Goal: Task Accomplishment & Management: Manage account settings

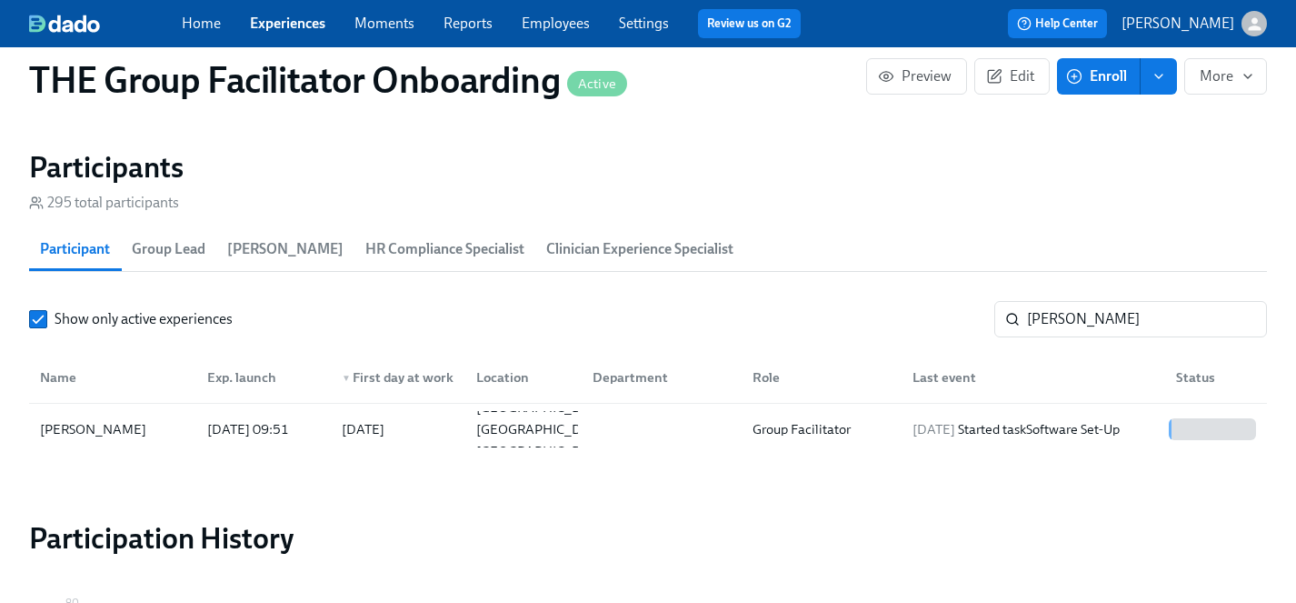
scroll to position [556, 0]
click at [304, 22] on link "Experiences" at bounding box center [287, 23] width 75 height 17
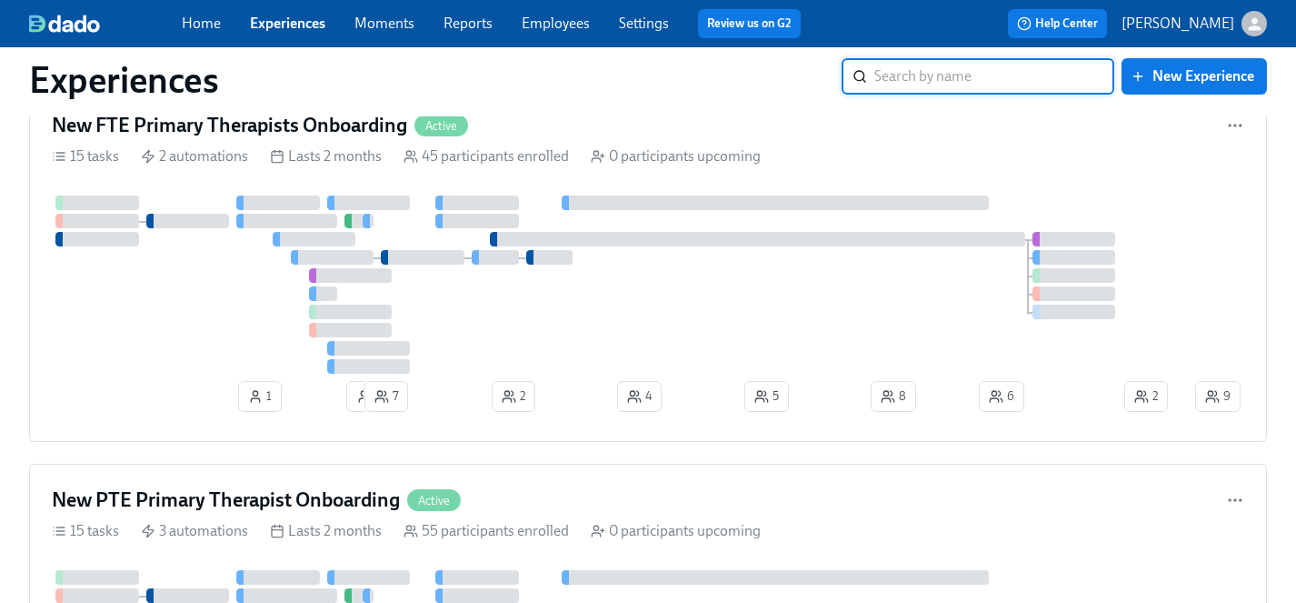
scroll to position [55, 0]
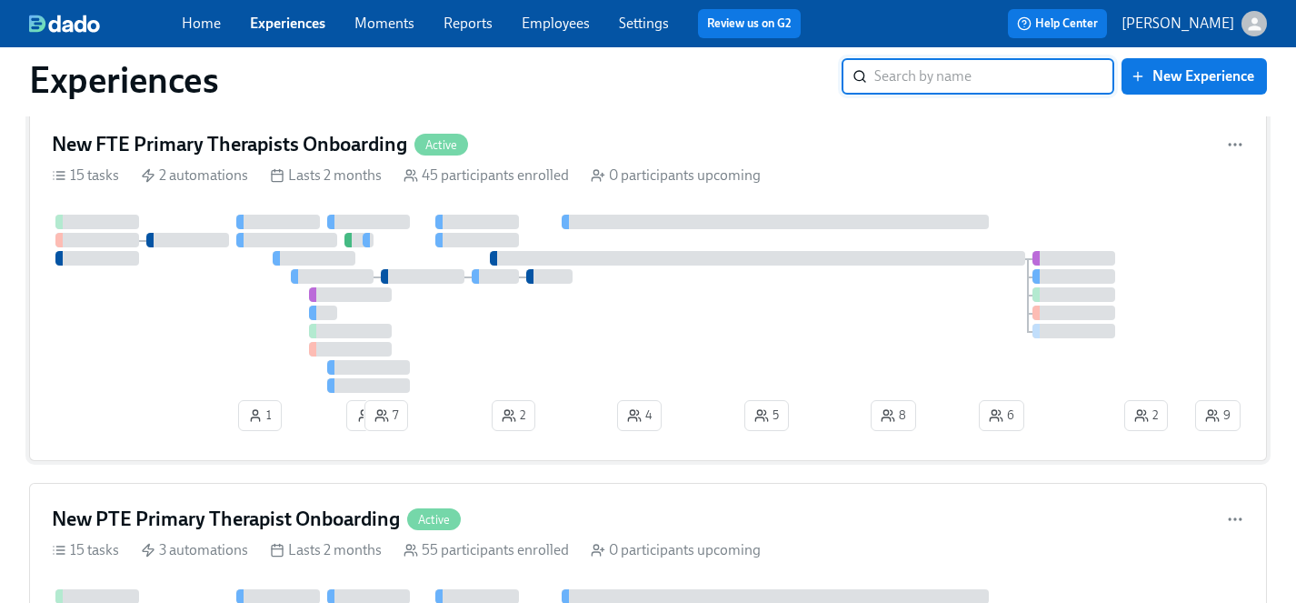
click at [228, 312] on div at bounding box center [622, 304] width 1140 height 178
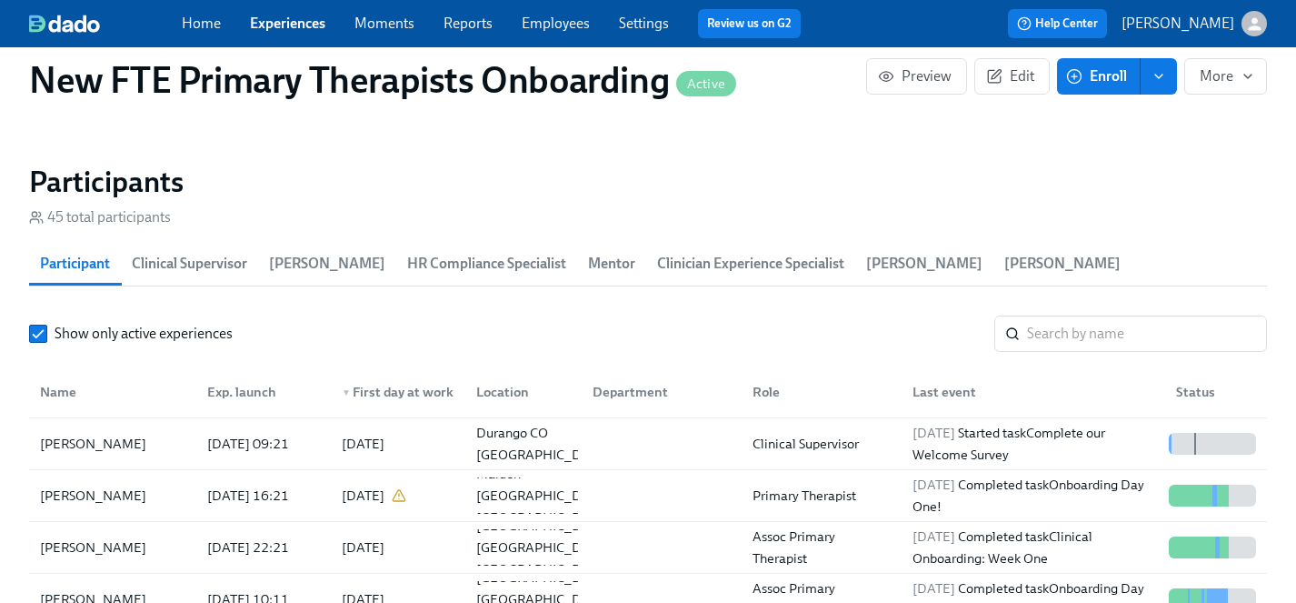
scroll to position [1606, 0]
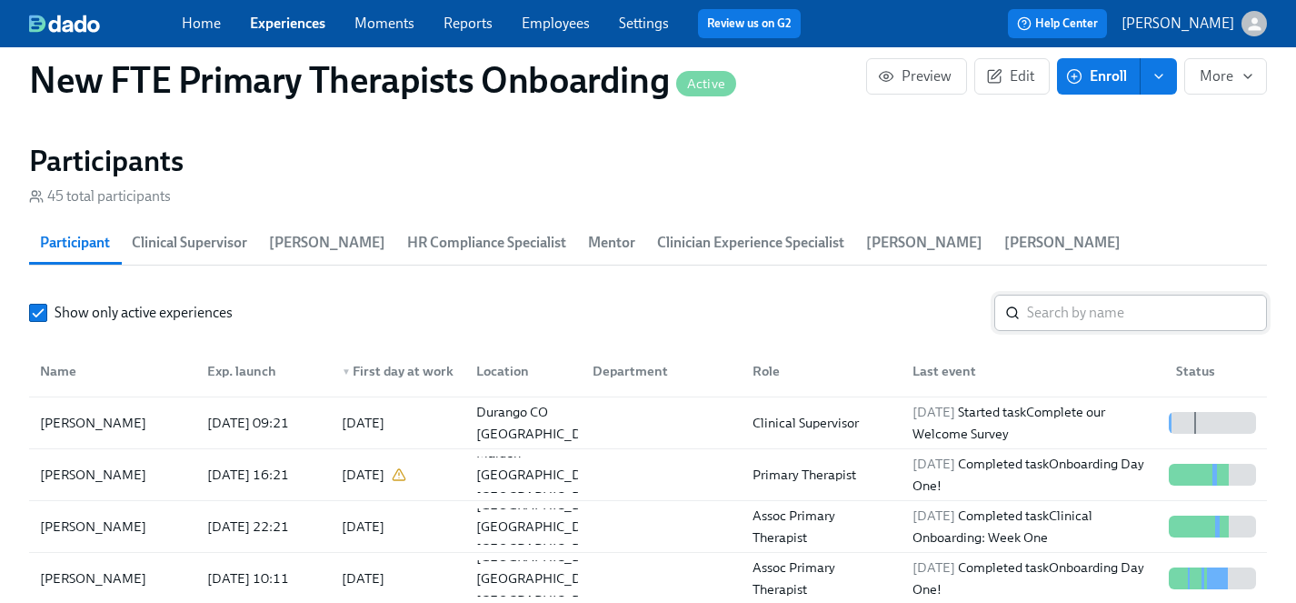
click at [1043, 295] on input "search" at bounding box center [1147, 313] width 240 height 36
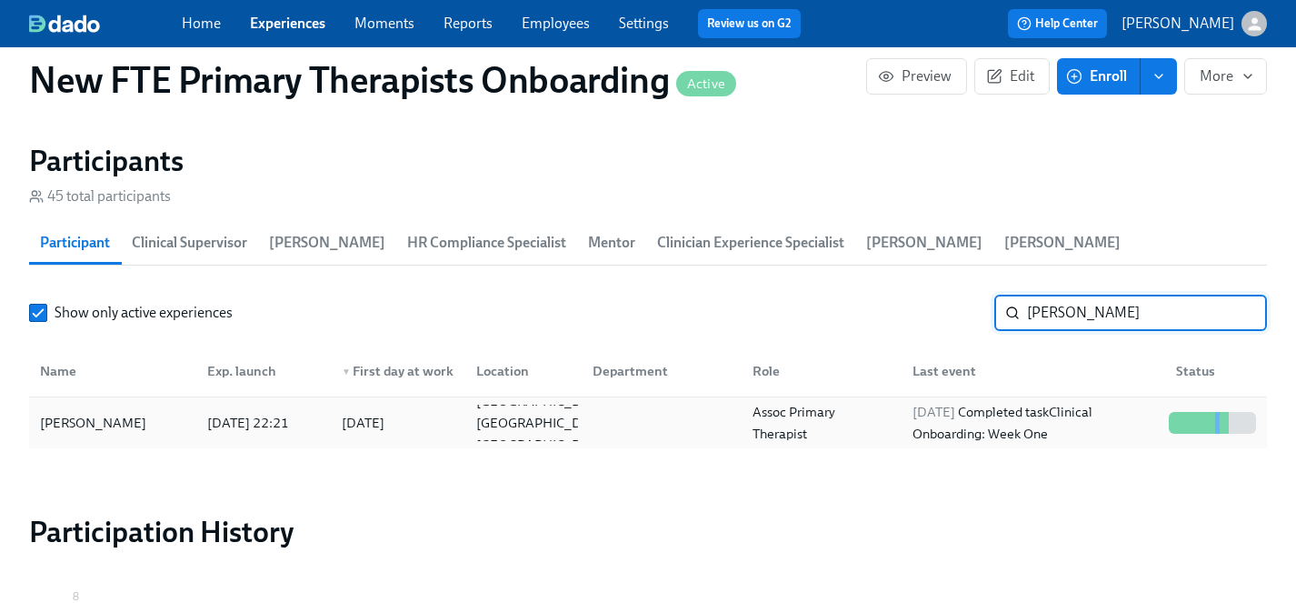
type input "bridget"
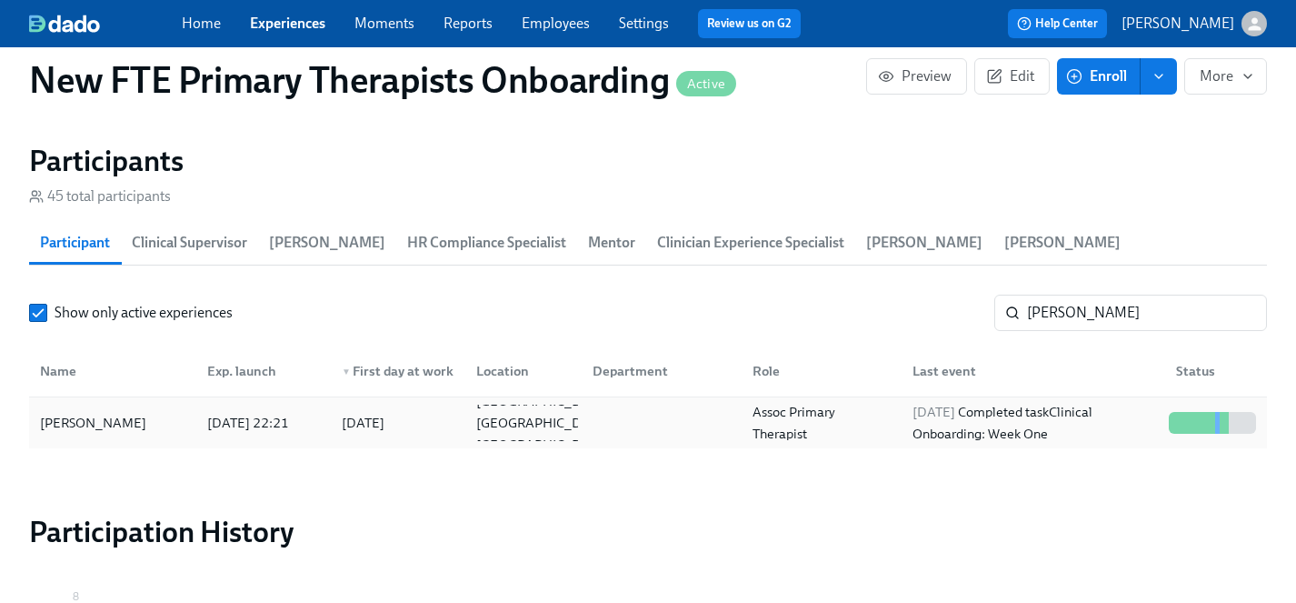
click at [89, 412] on div "Bridget Beyer" at bounding box center [93, 423] width 121 height 22
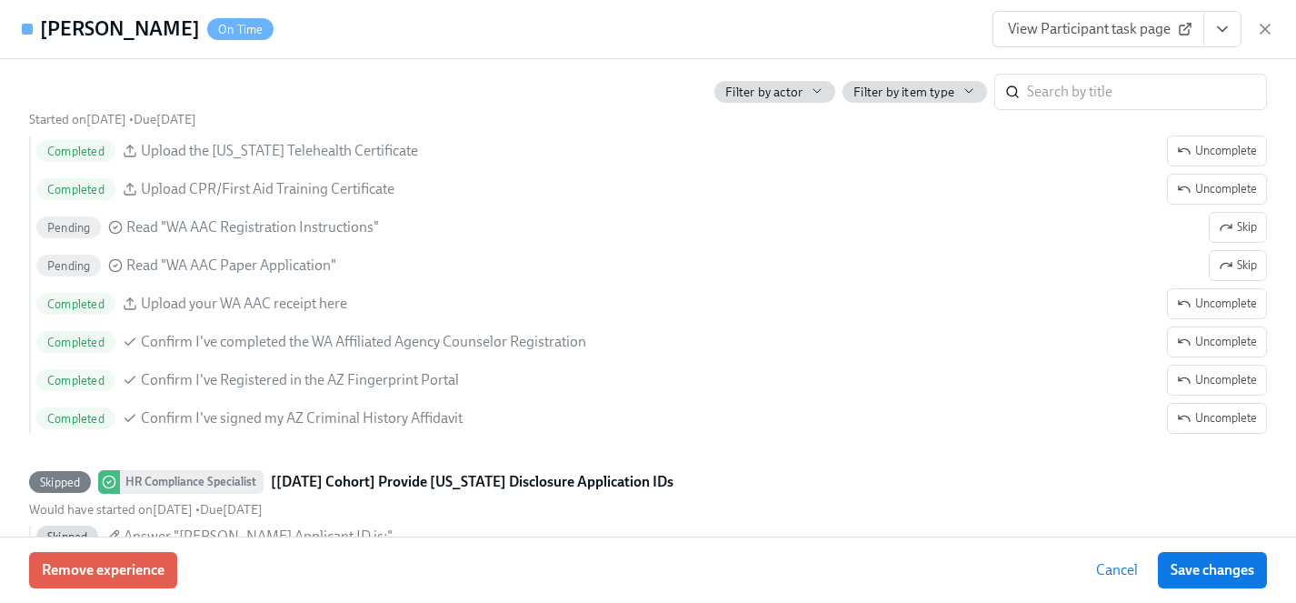
scroll to position [3265, 0]
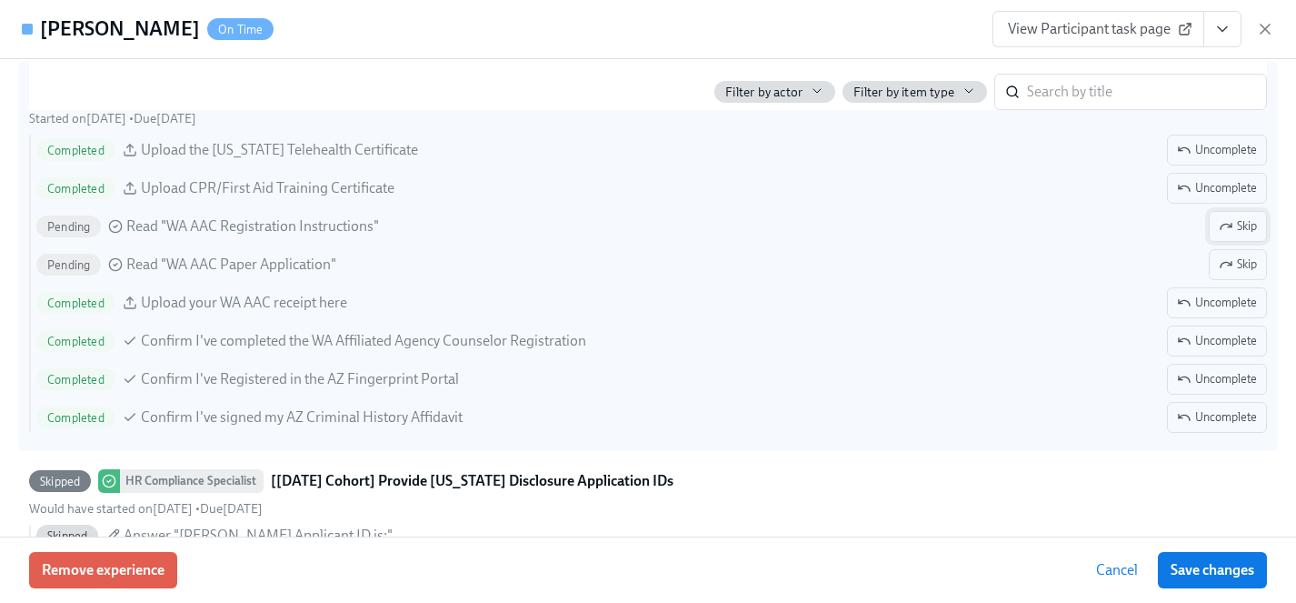
click at [1244, 223] on span "Skip" at bounding box center [1238, 226] width 38 height 18
click at [1243, 265] on span "Skip" at bounding box center [1238, 264] width 38 height 18
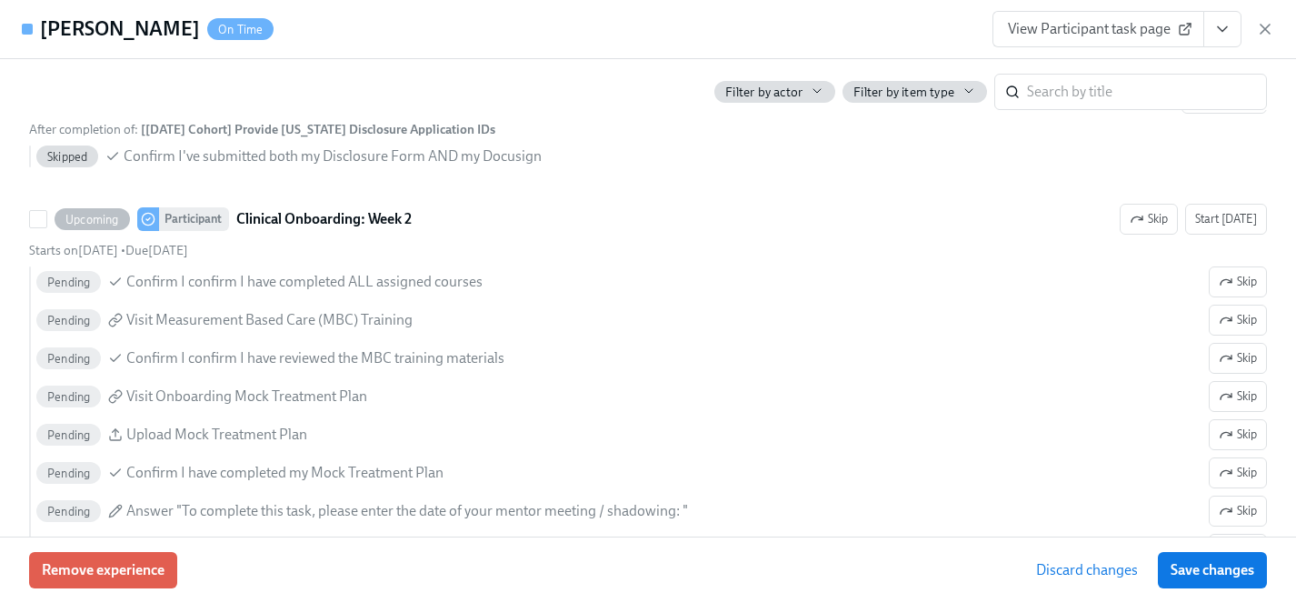
scroll to position [3816, 0]
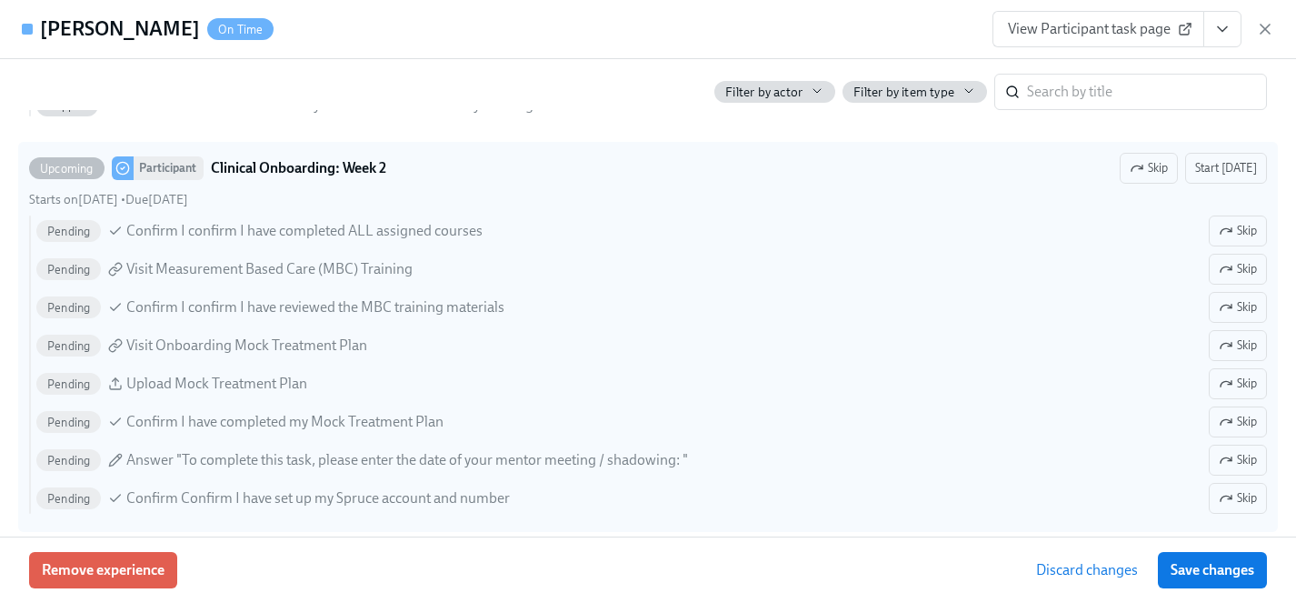
drag, startPoint x: 1197, startPoint y: 560, endPoint x: 829, endPoint y: 447, distance: 385.0
click at [1197, 561] on span "Save changes" at bounding box center [1213, 570] width 84 height 18
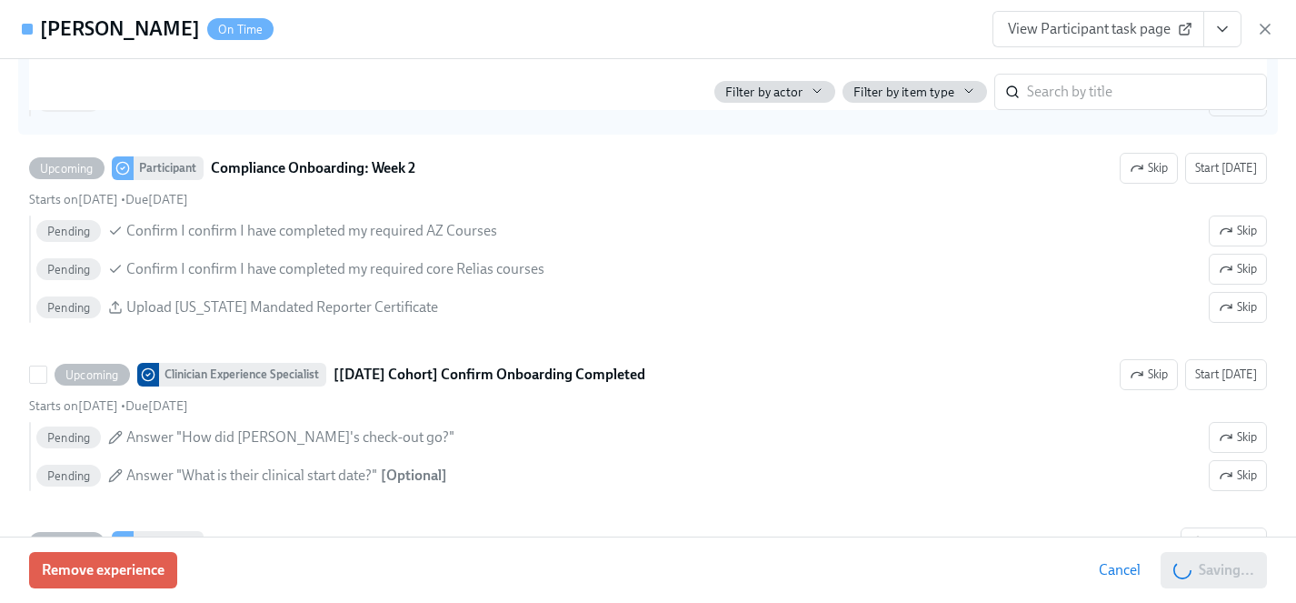
scroll to position [0, 17659]
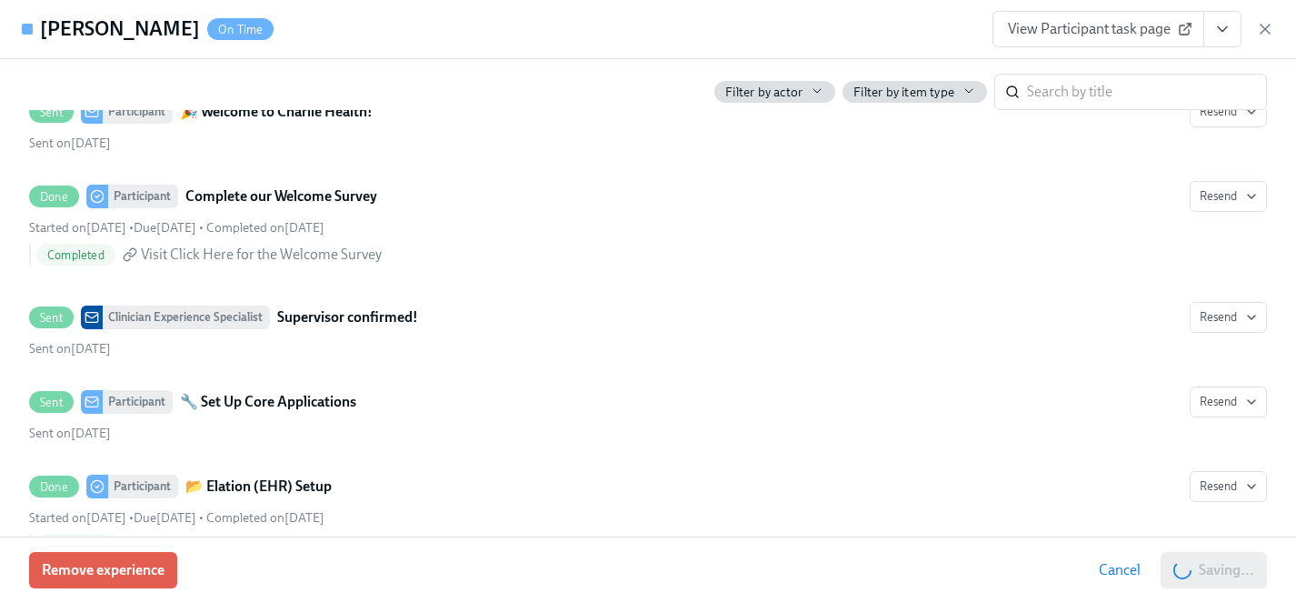
click at [1114, 27] on span "View Participant task page" at bounding box center [1098, 29] width 181 height 18
click at [1223, 26] on icon "View task page" at bounding box center [1222, 29] width 18 height 18
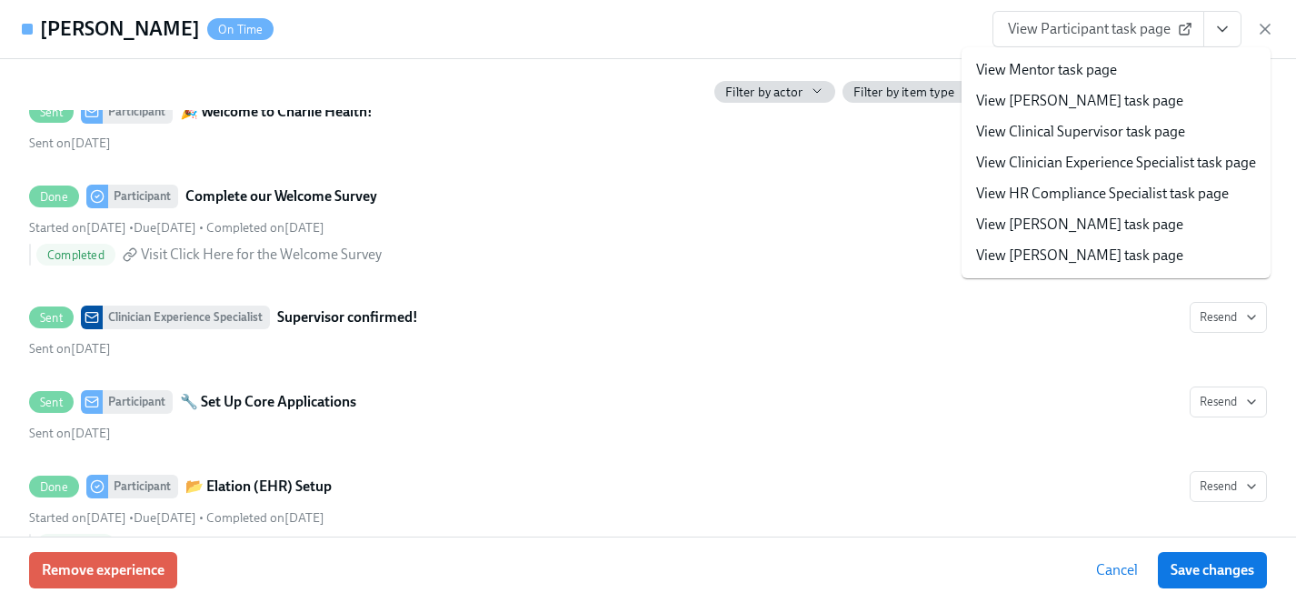
click at [1045, 166] on link "View Clinician Experience Specialist task page" at bounding box center [1116, 163] width 280 height 20
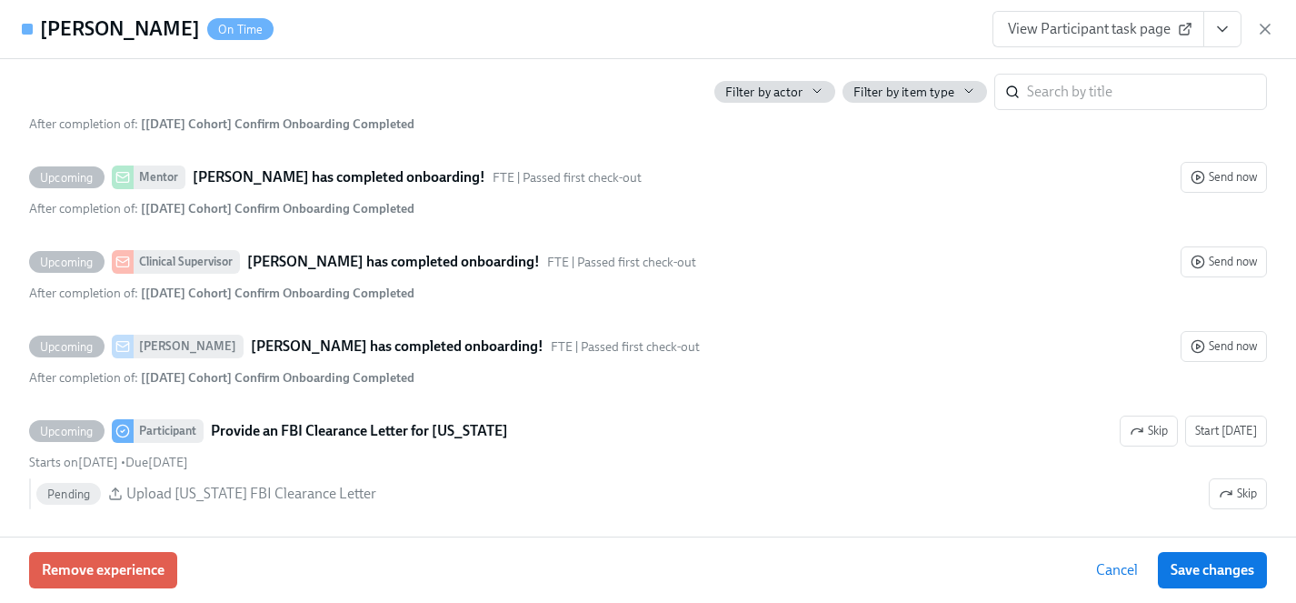
scroll to position [4676, 0]
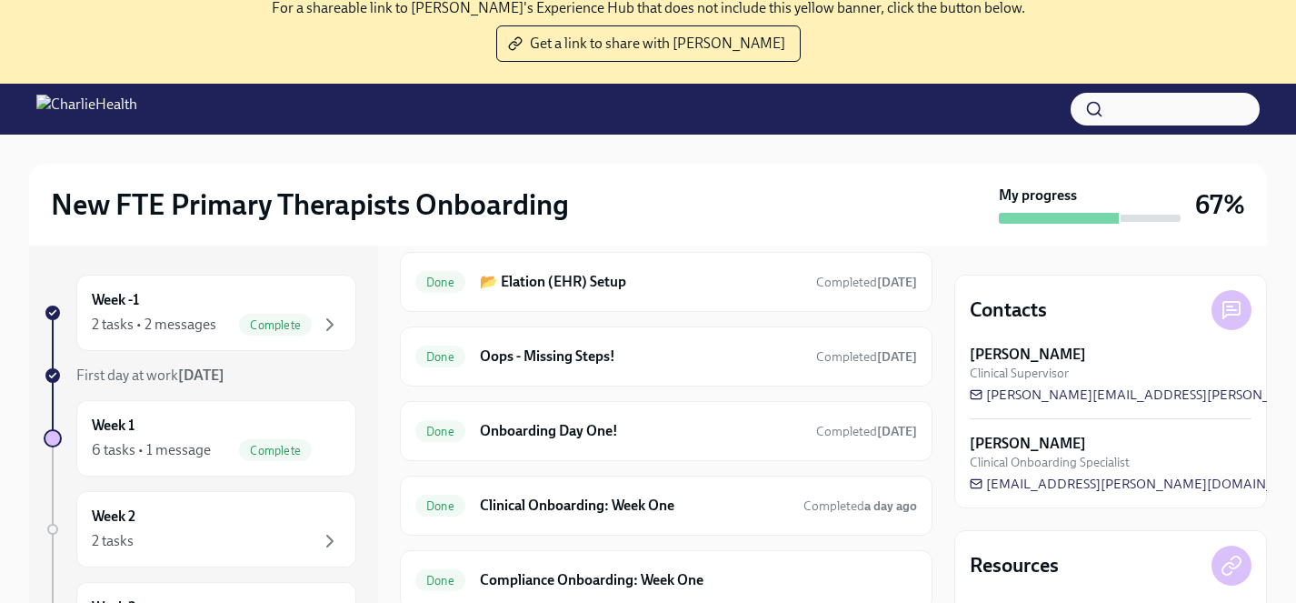
scroll to position [186, 0]
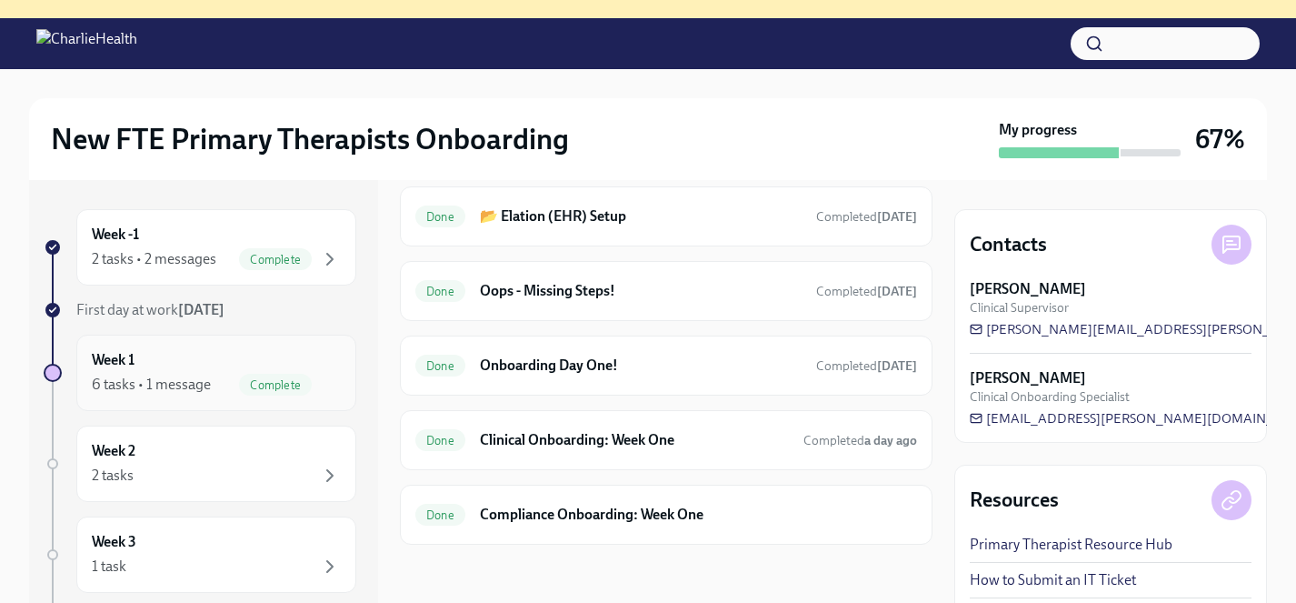
click at [177, 384] on div "6 tasks • 1 message" at bounding box center [151, 384] width 119 height 20
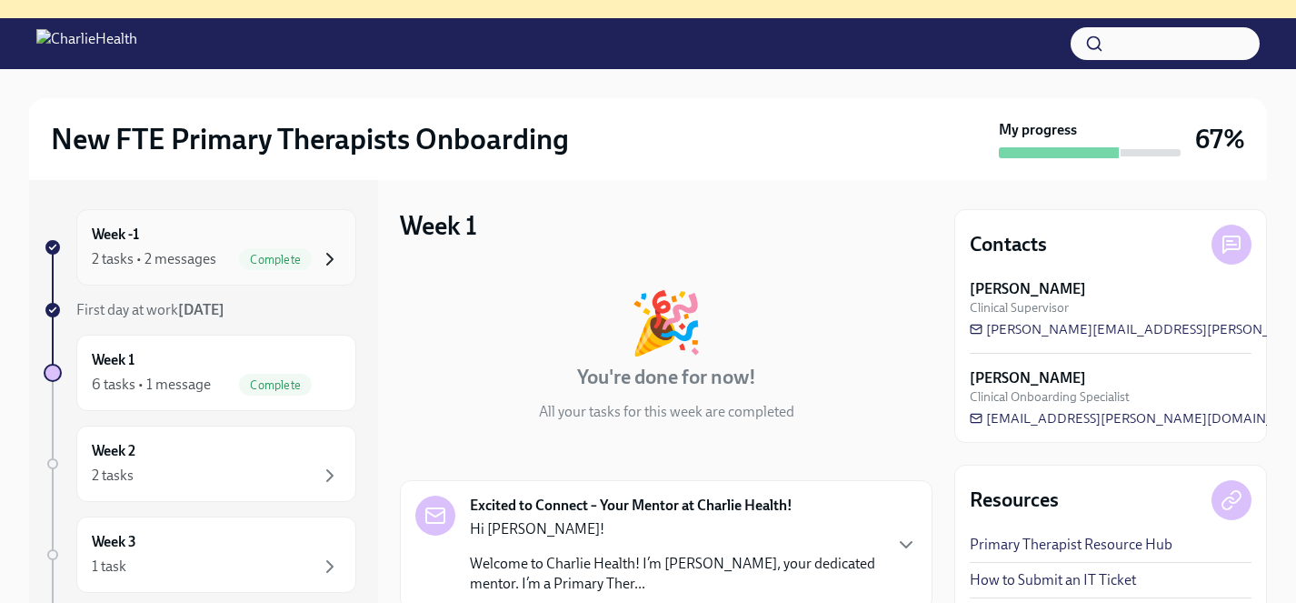
click at [332, 253] on icon "button" at bounding box center [330, 259] width 22 height 22
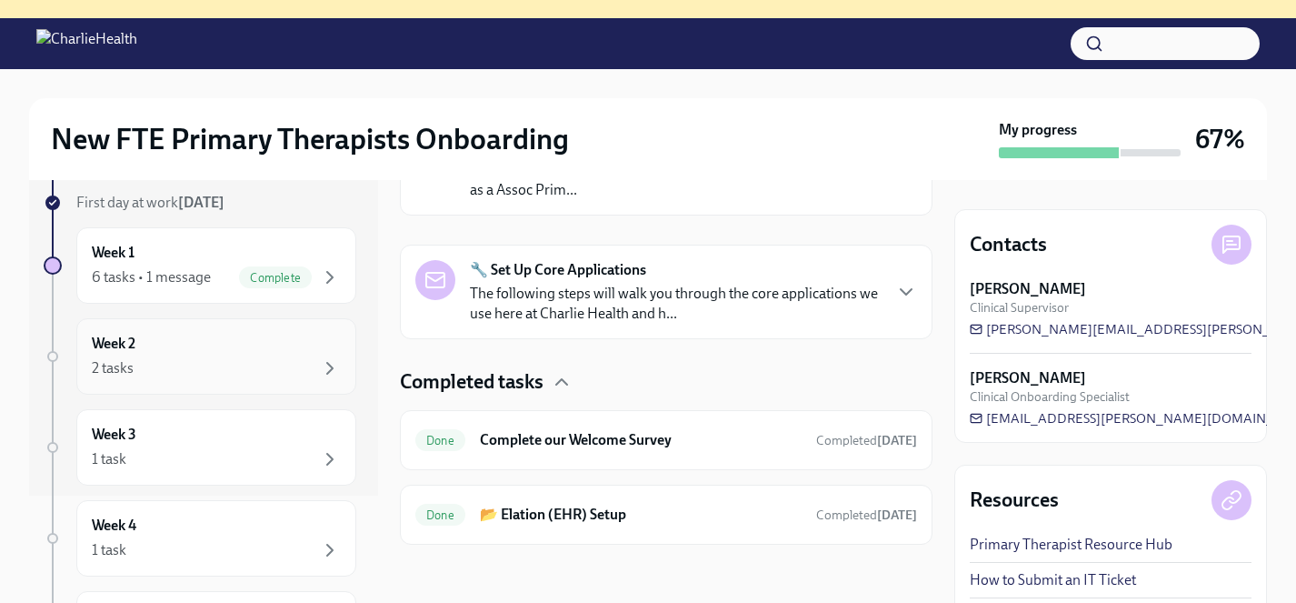
scroll to position [175, 0]
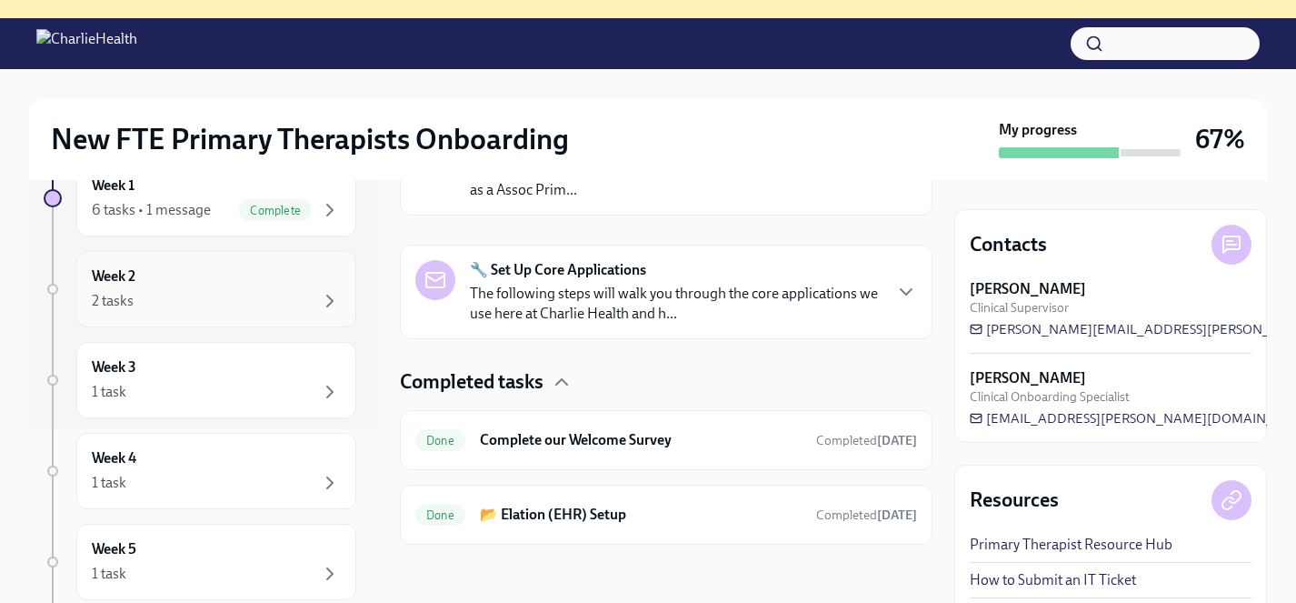
click at [240, 306] on div "2 tasks" at bounding box center [216, 301] width 249 height 22
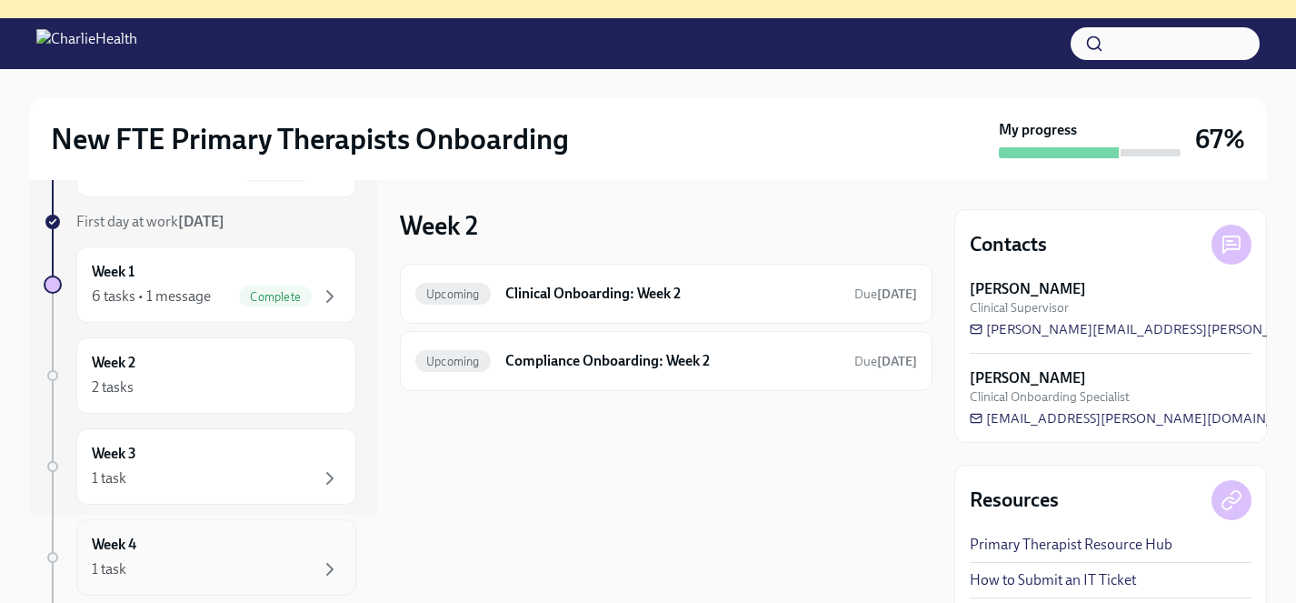
scroll to position [70, 0]
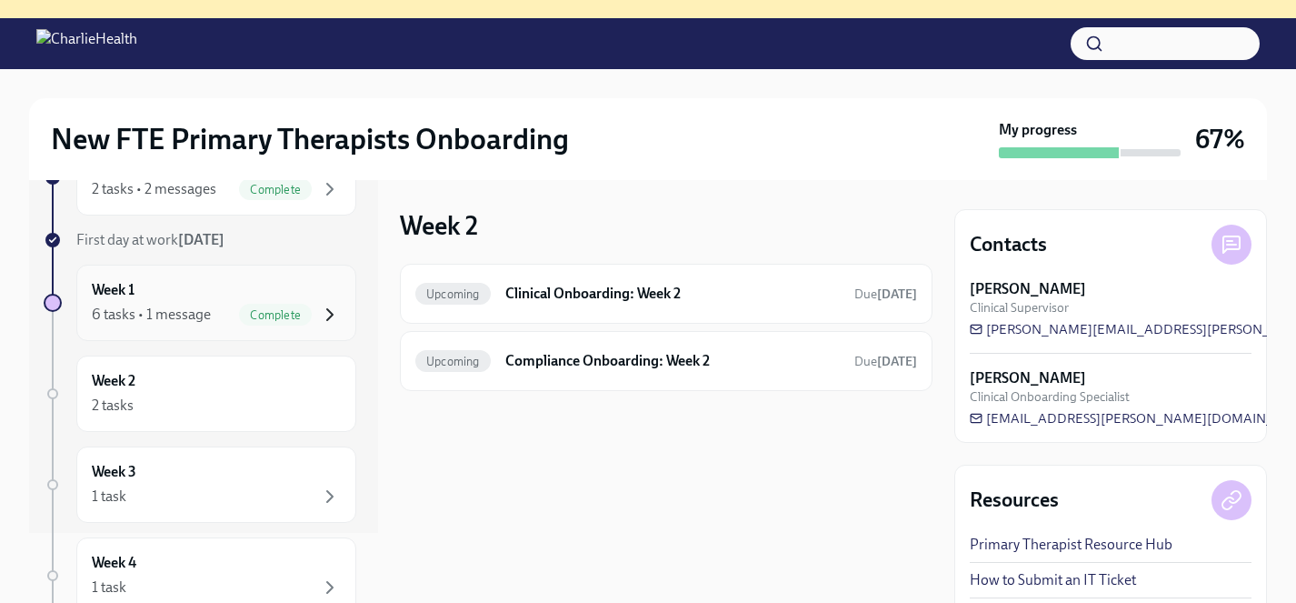
click at [335, 312] on icon "button" at bounding box center [330, 315] width 22 height 22
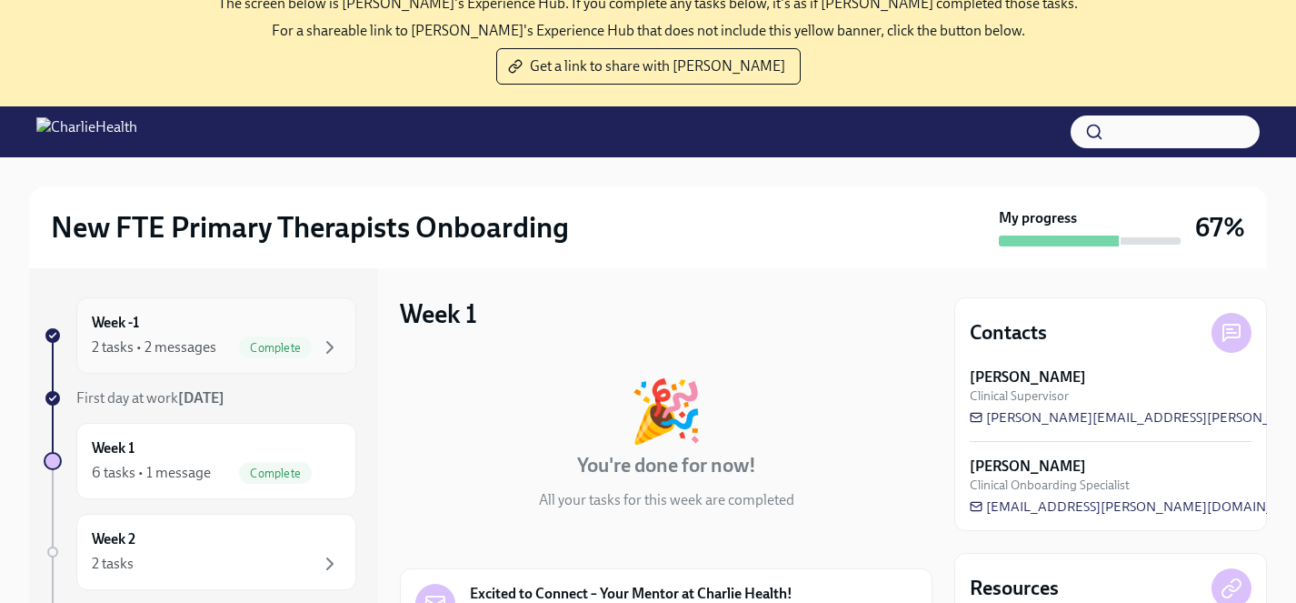
click at [168, 344] on div "2 tasks • 2 messages" at bounding box center [154, 347] width 125 height 20
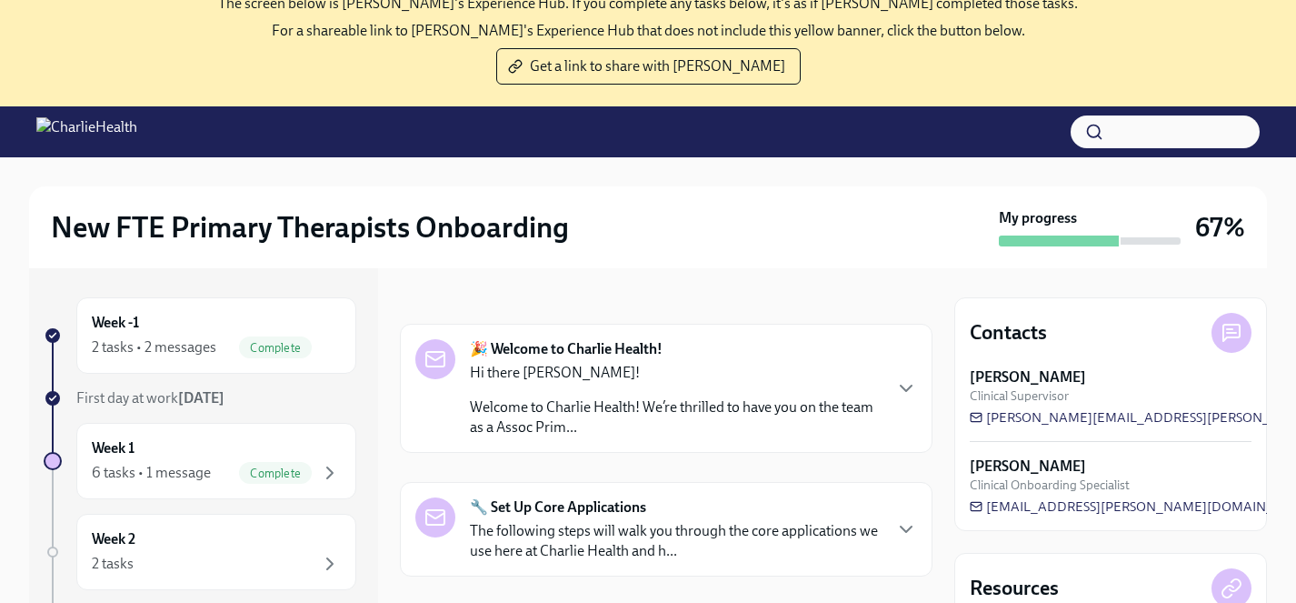
scroll to position [237, 0]
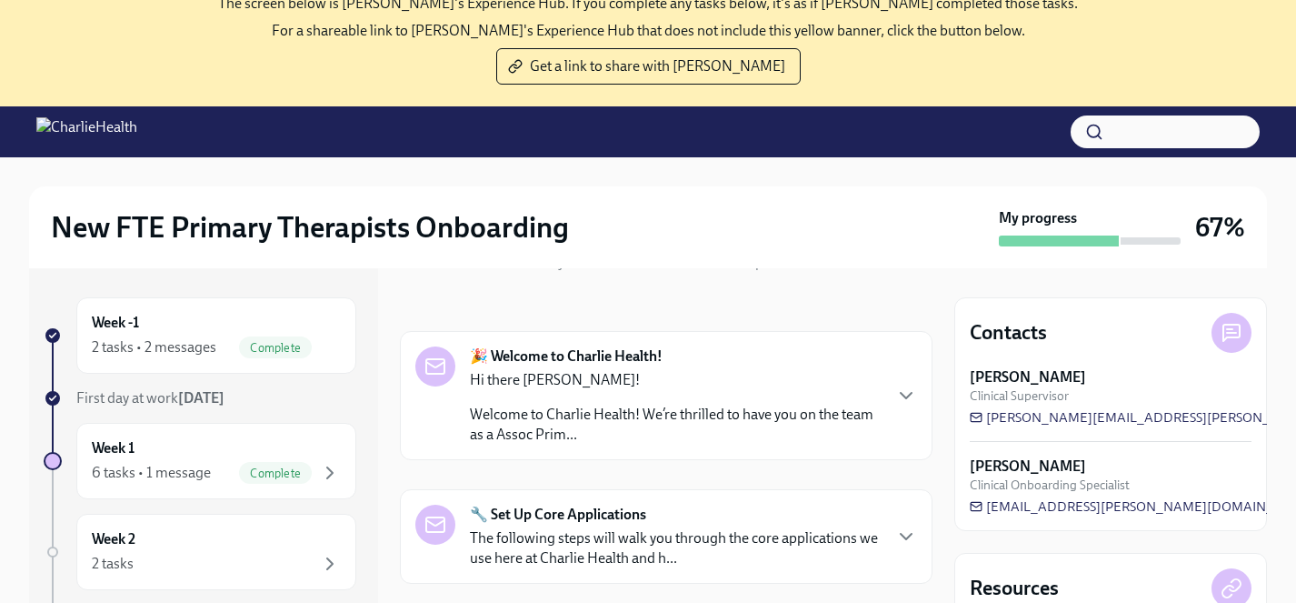
click at [625, 414] on p "Welcome to Charlie Health! We’re thrilled to have you on the team as a Assoc Pr…" at bounding box center [675, 424] width 411 height 40
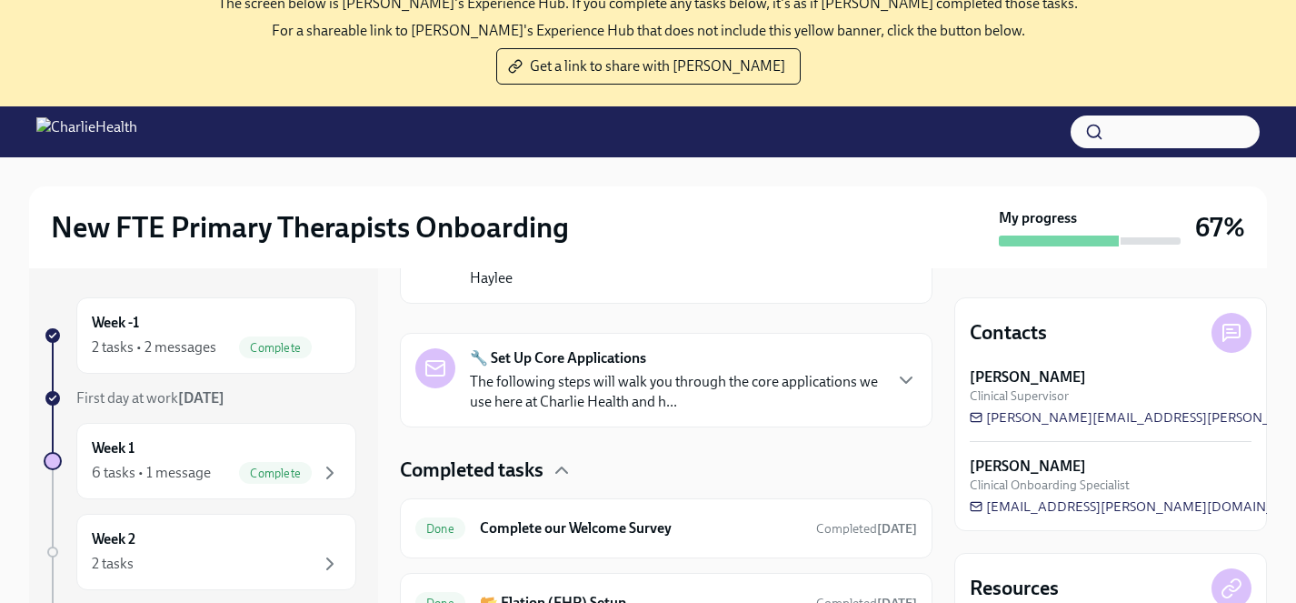
click at [654, 384] on p "The following steps will walk you through the core applications we use here at …" at bounding box center [675, 392] width 411 height 40
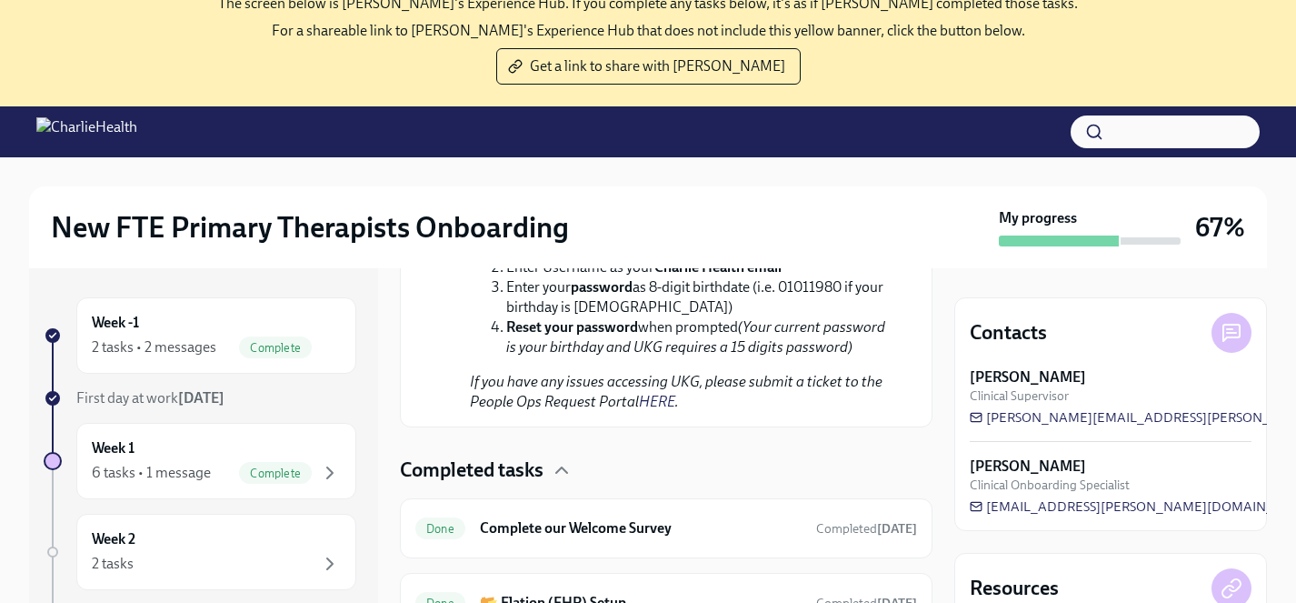
scroll to position [186, 0]
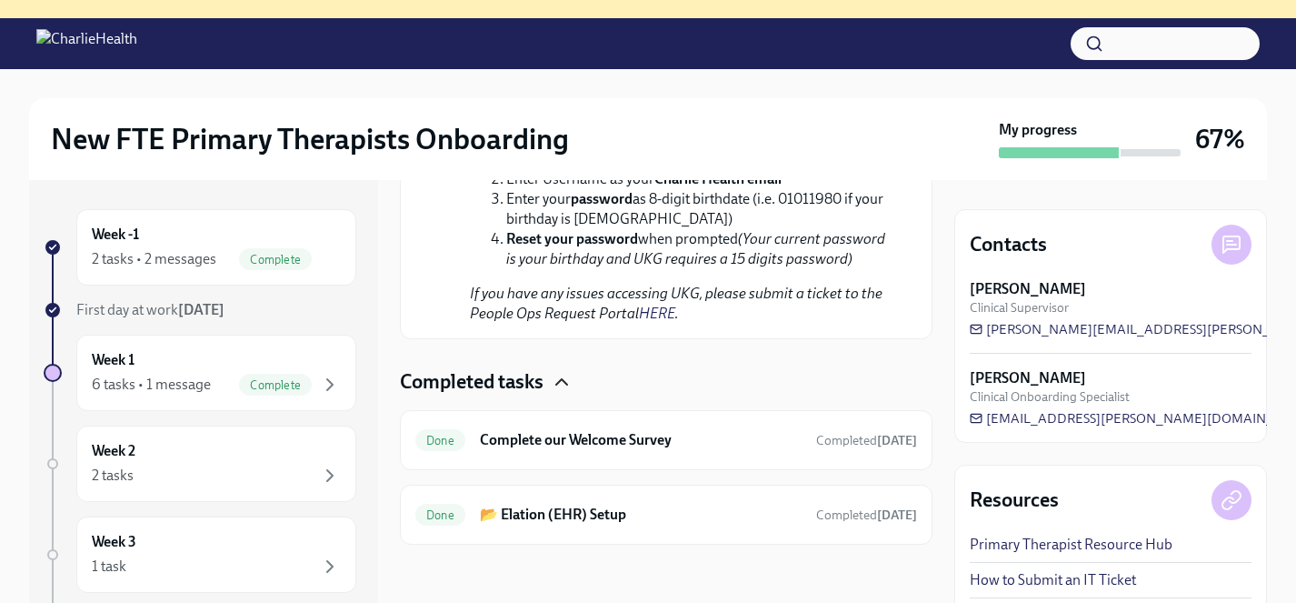
click at [562, 380] on icon "button" at bounding box center [561, 381] width 11 height 5
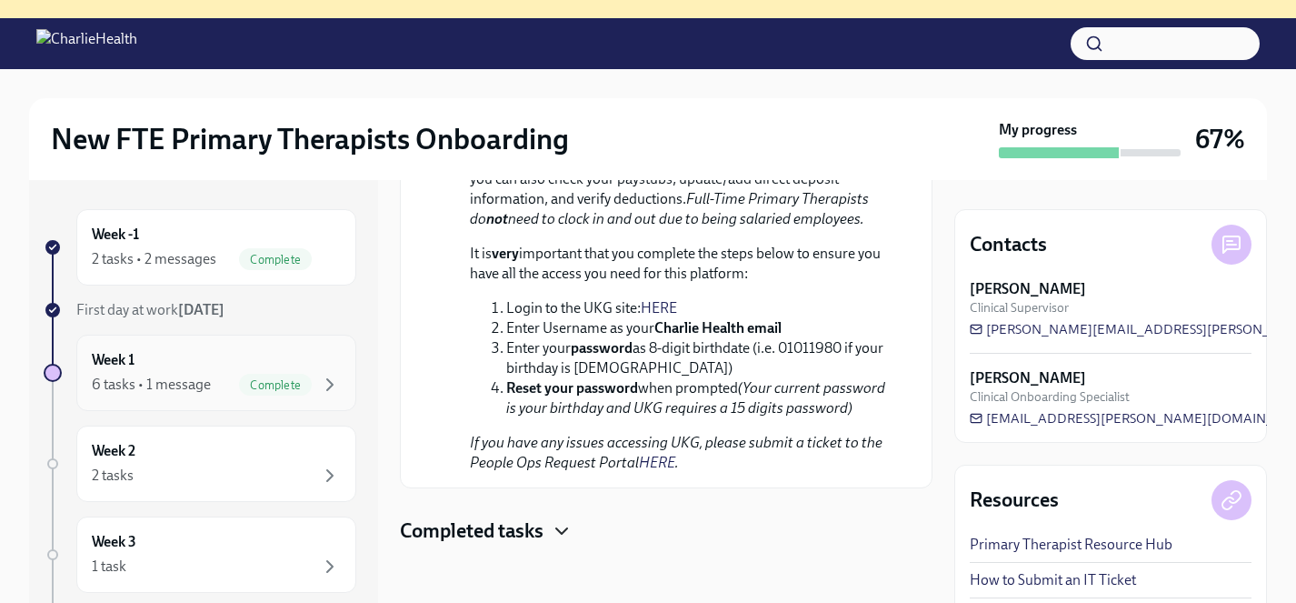
click at [217, 382] on div "6 tasks • 1 message Complete" at bounding box center [216, 385] width 249 height 22
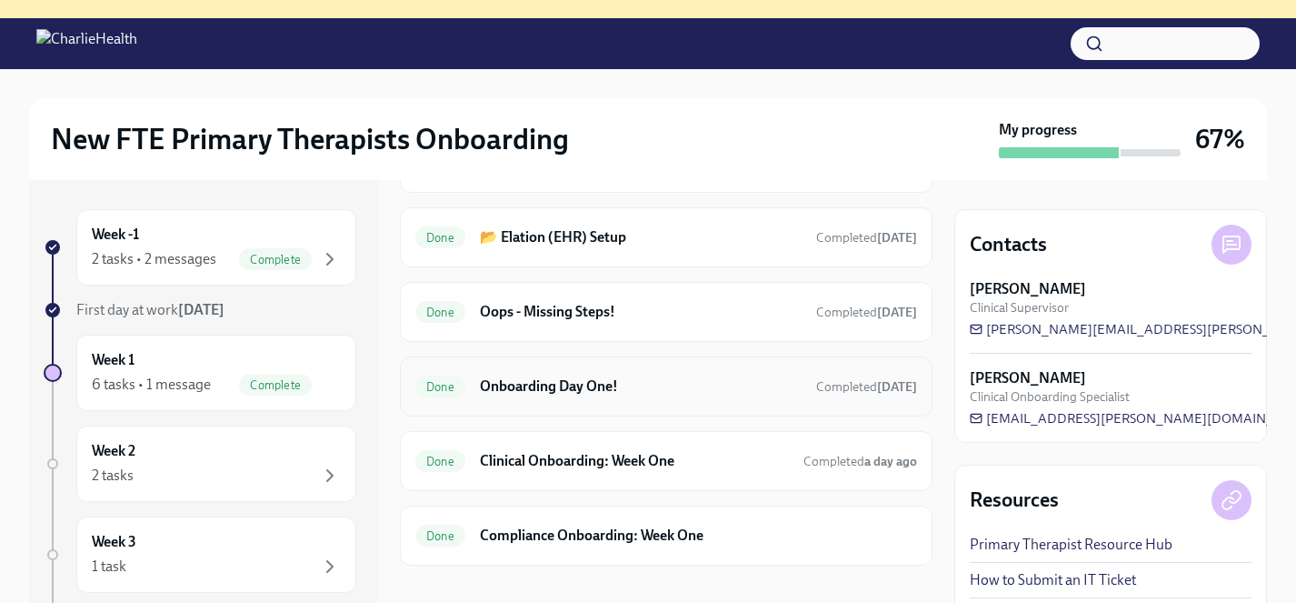
scroll to position [568, 0]
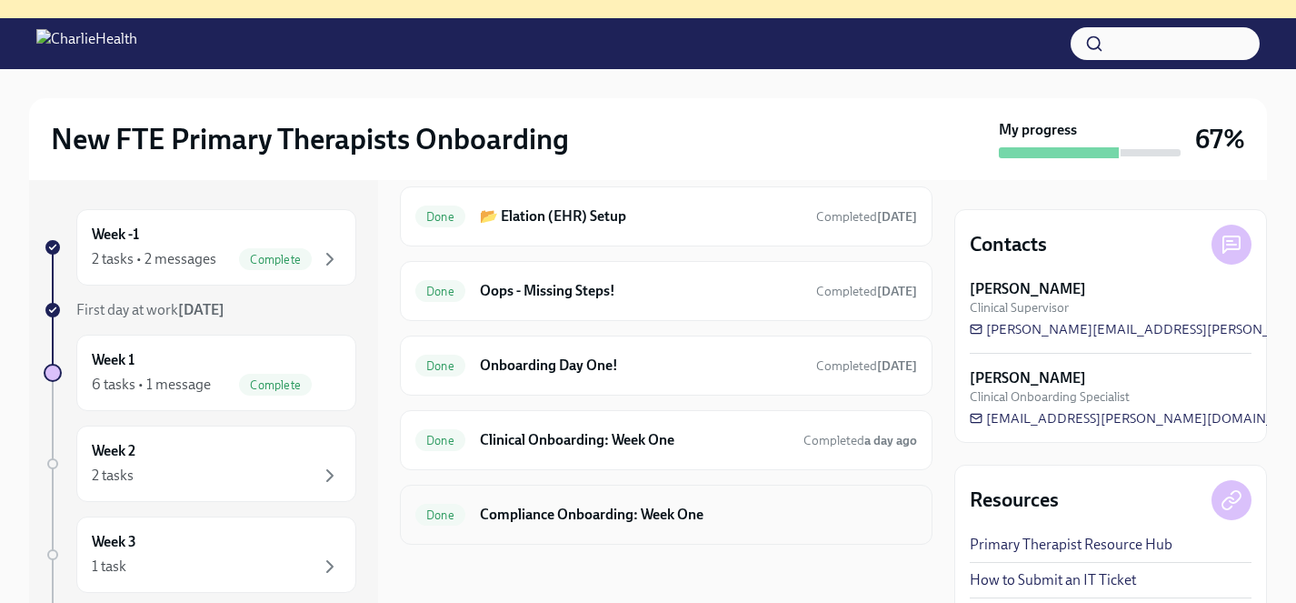
click at [568, 515] on h6 "Compliance Onboarding: Week One" at bounding box center [698, 514] width 437 height 20
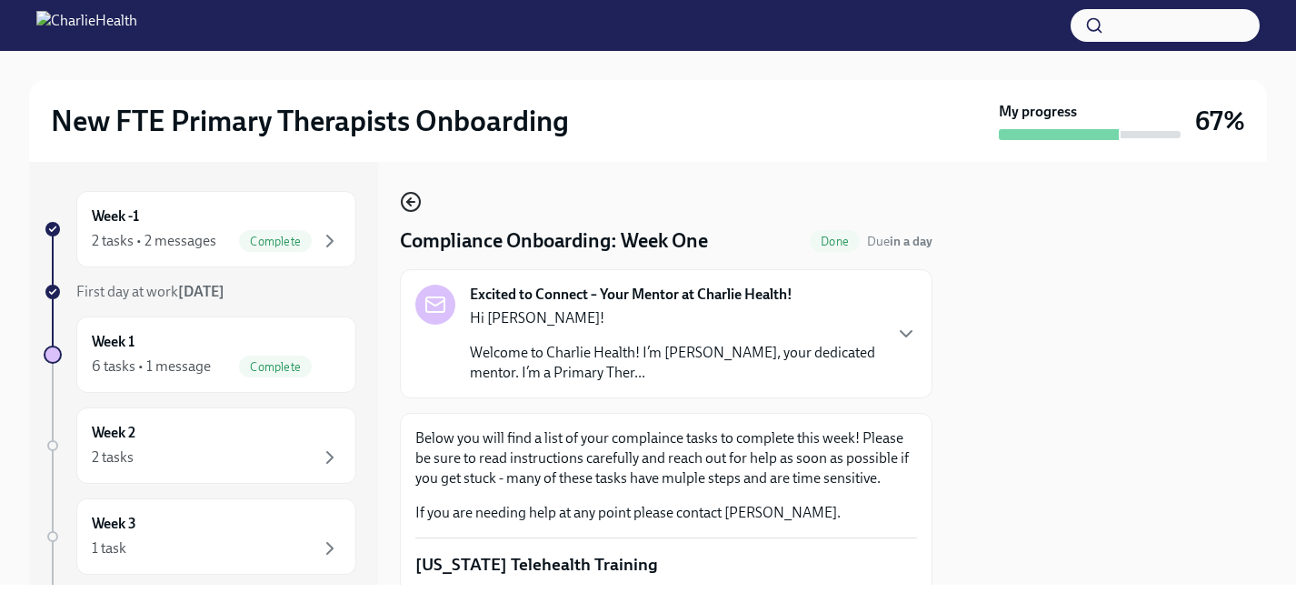
click at [411, 206] on icon "button" at bounding box center [411, 202] width 22 height 22
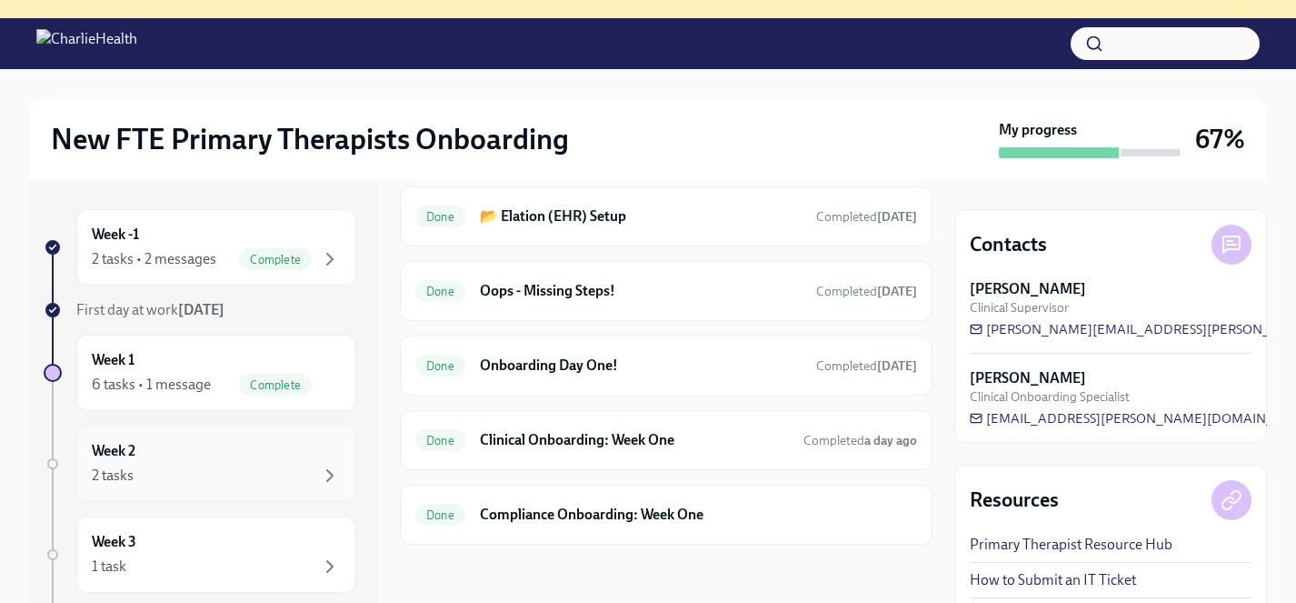
click at [225, 464] on div "2 tasks" at bounding box center [216, 475] width 249 height 22
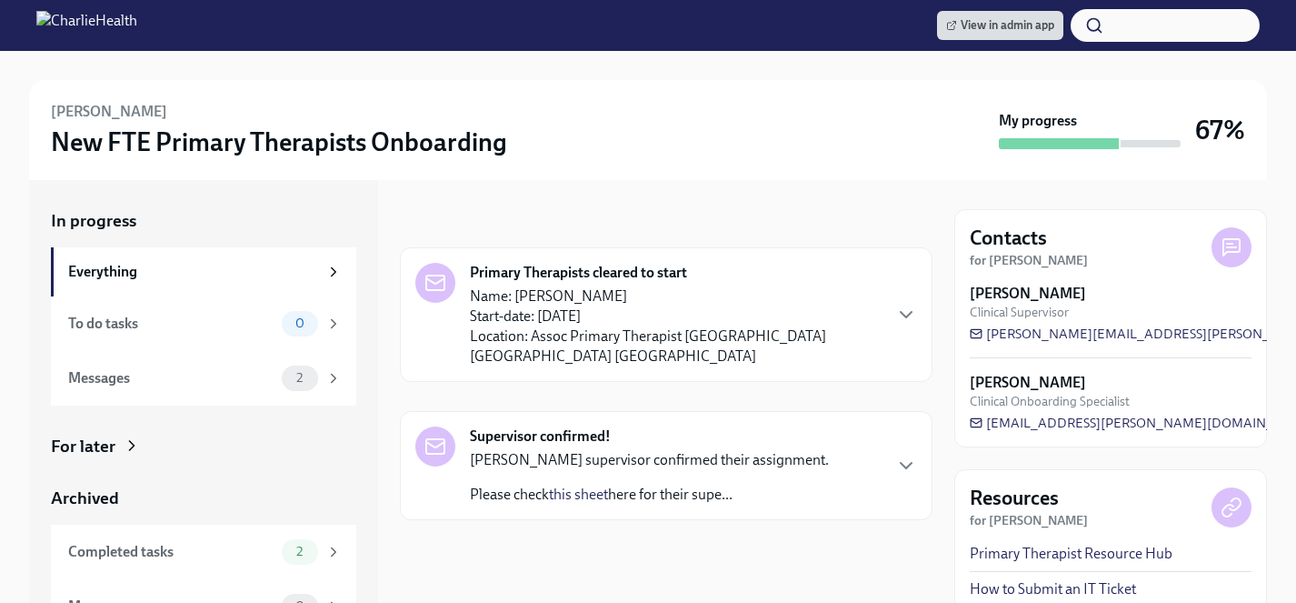
scroll to position [31, 0]
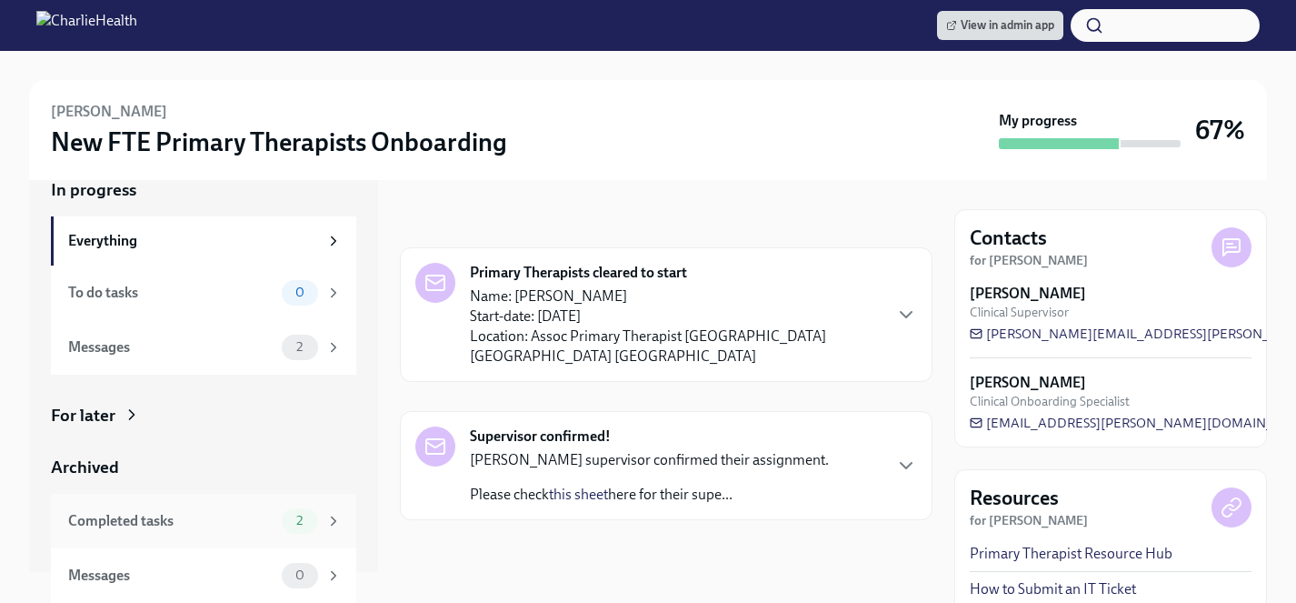
click at [119, 525] on div "Completed tasks" at bounding box center [171, 521] width 206 height 20
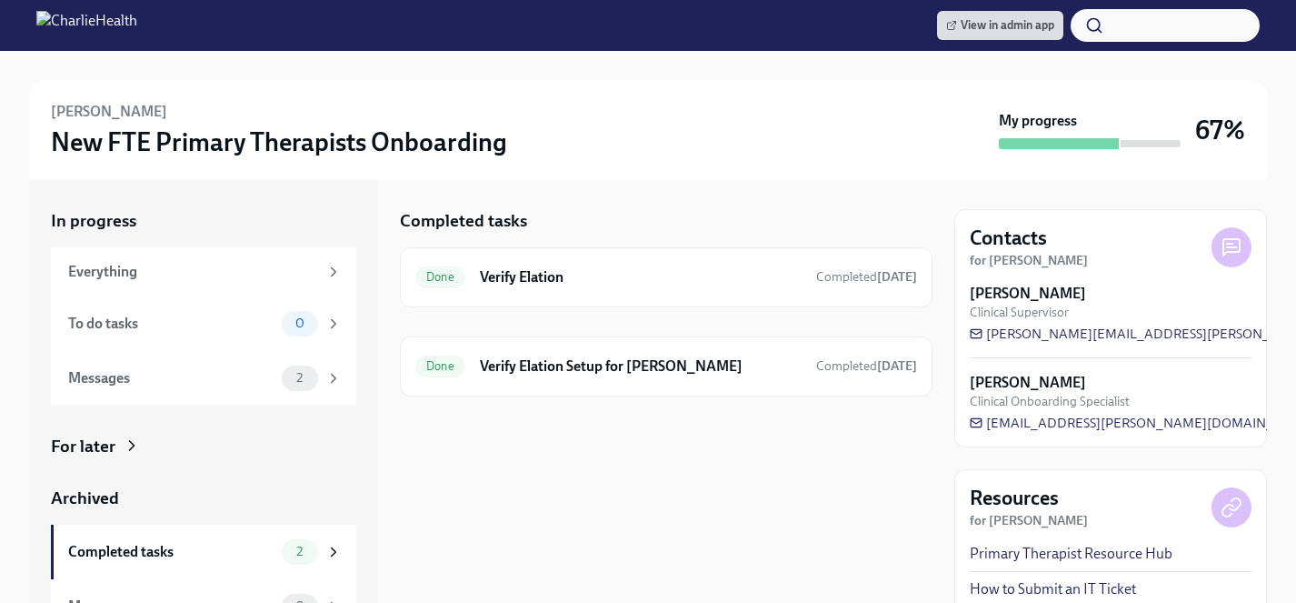
scroll to position [193, 0]
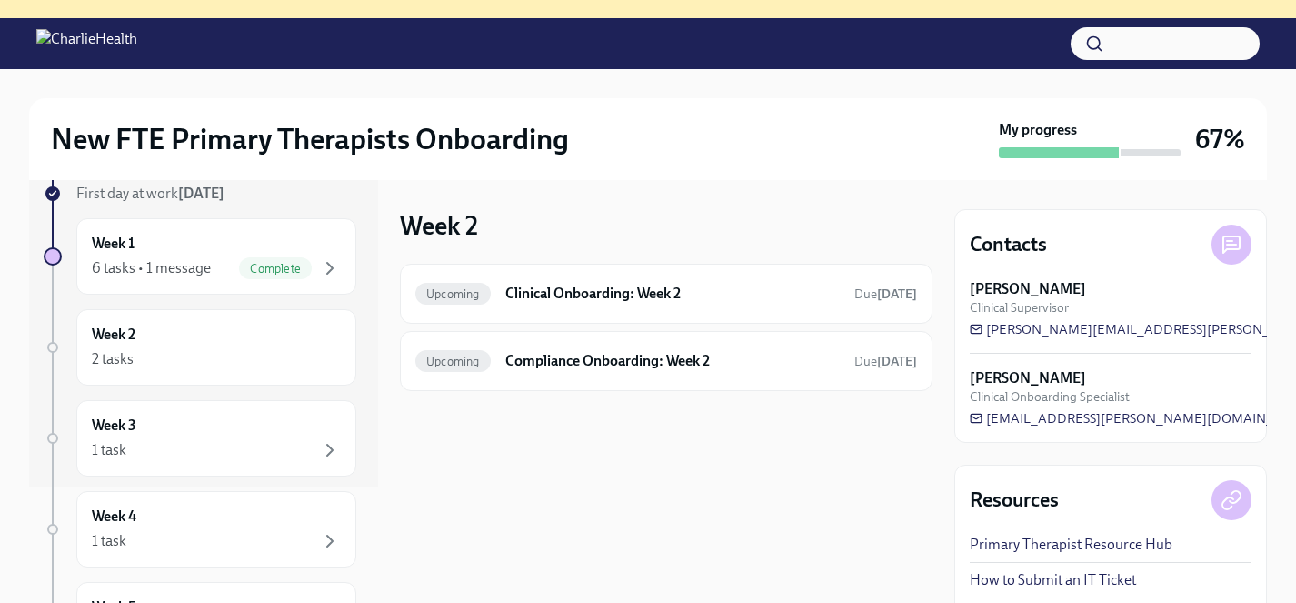
scroll to position [125, 0]
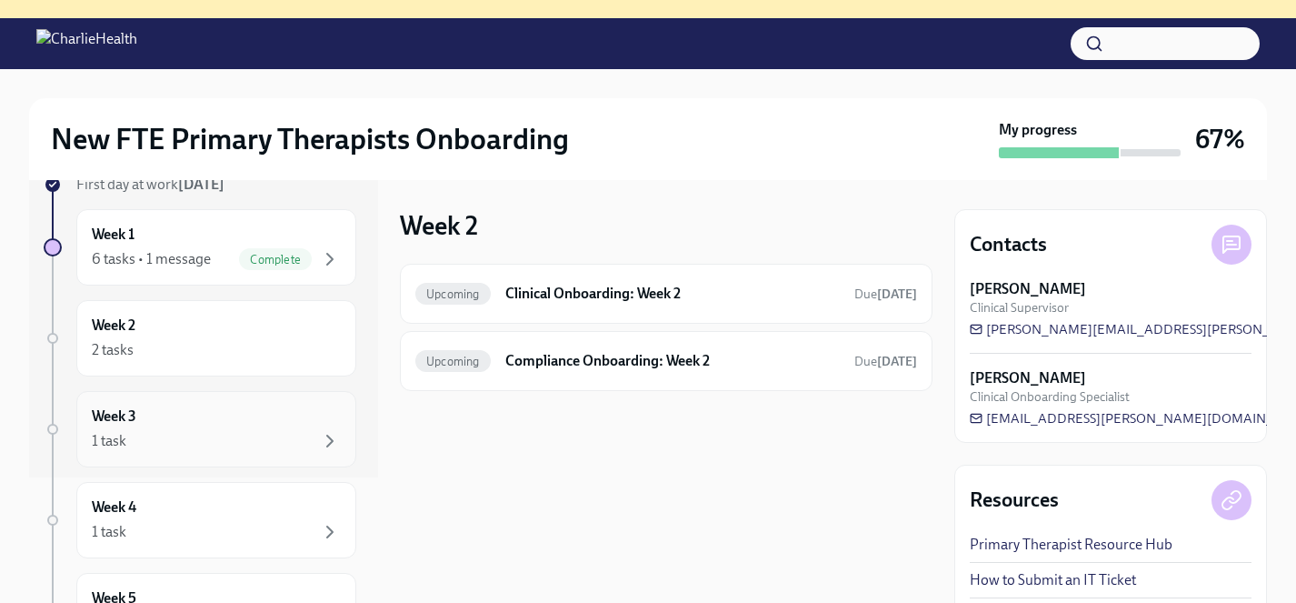
click at [203, 438] on div "1 task" at bounding box center [216, 441] width 249 height 22
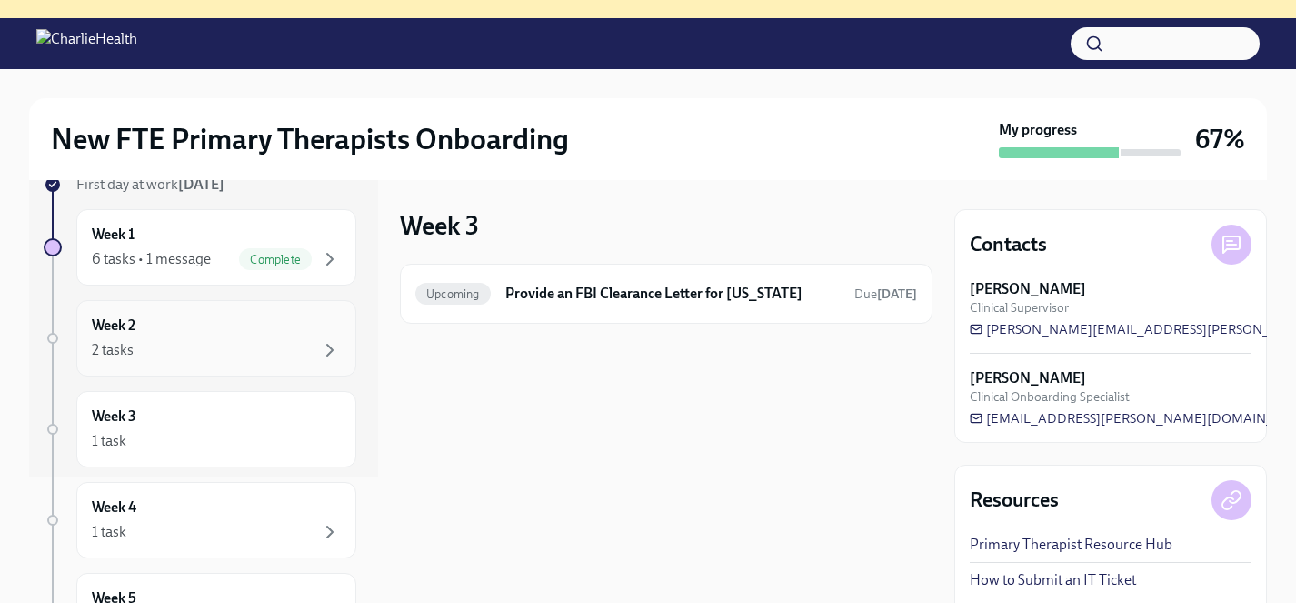
click at [203, 356] on div "2 tasks" at bounding box center [216, 350] width 249 height 22
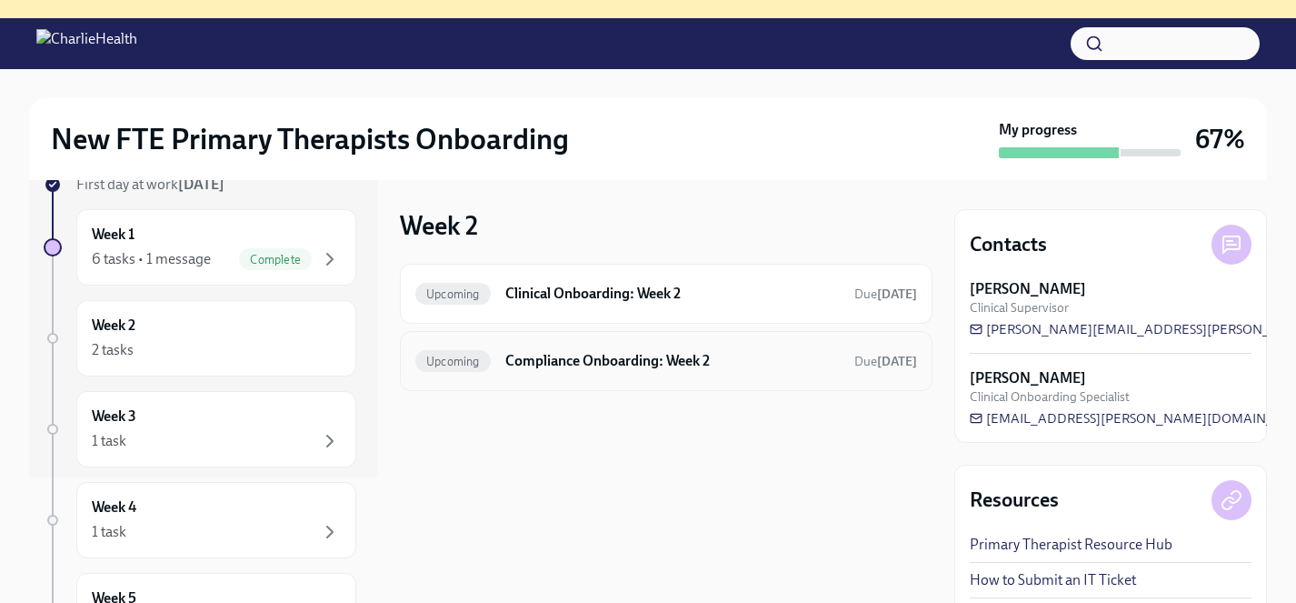
click at [658, 355] on h6 "Compliance Onboarding: Week 2" at bounding box center [672, 361] width 335 height 20
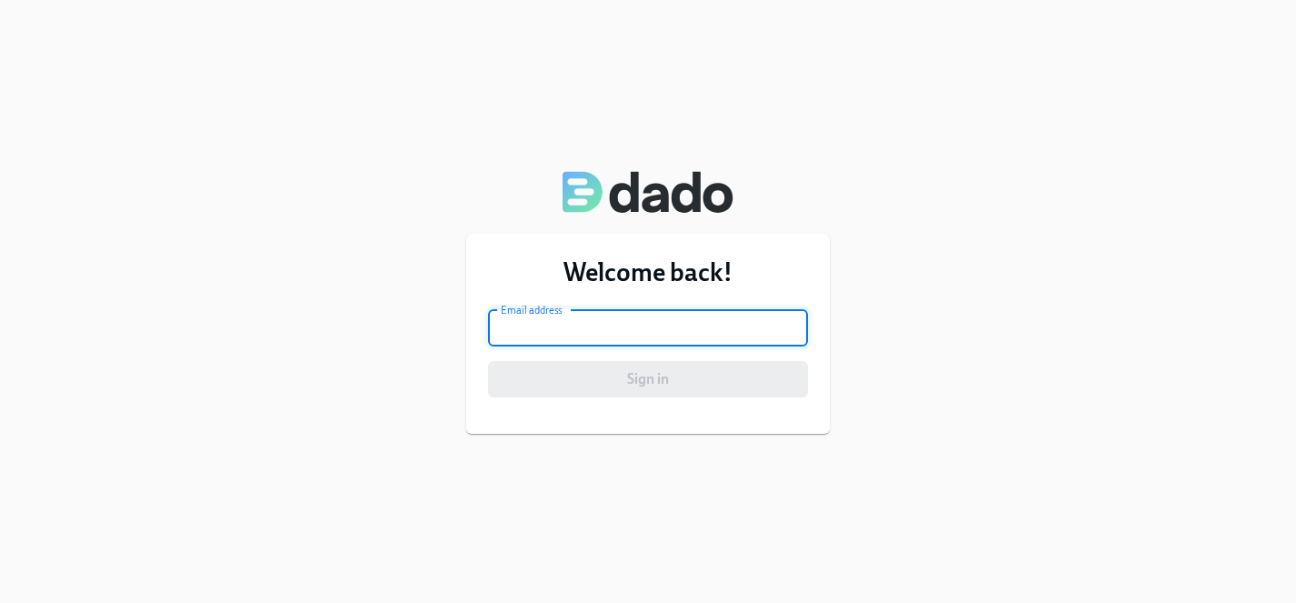
click at [594, 335] on input "email" at bounding box center [648, 328] width 320 height 36
type input "[EMAIL_ADDRESS][PERSON_NAME][DOMAIN_NAME]"
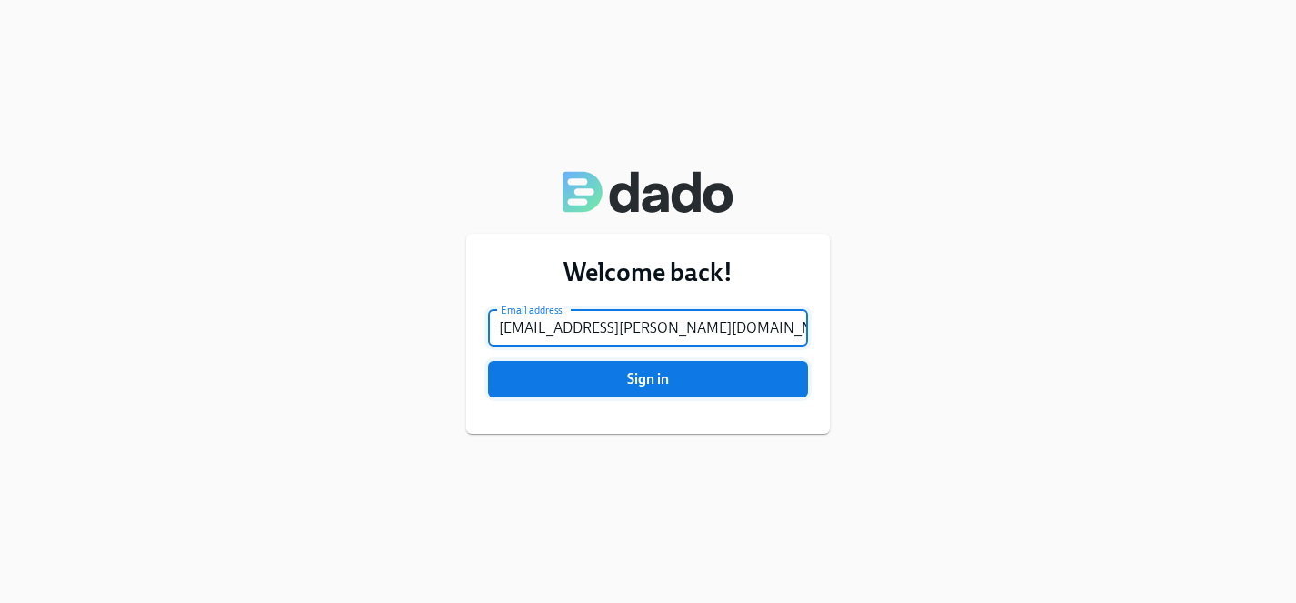
click at [631, 392] on button "Sign in" at bounding box center [648, 379] width 320 height 36
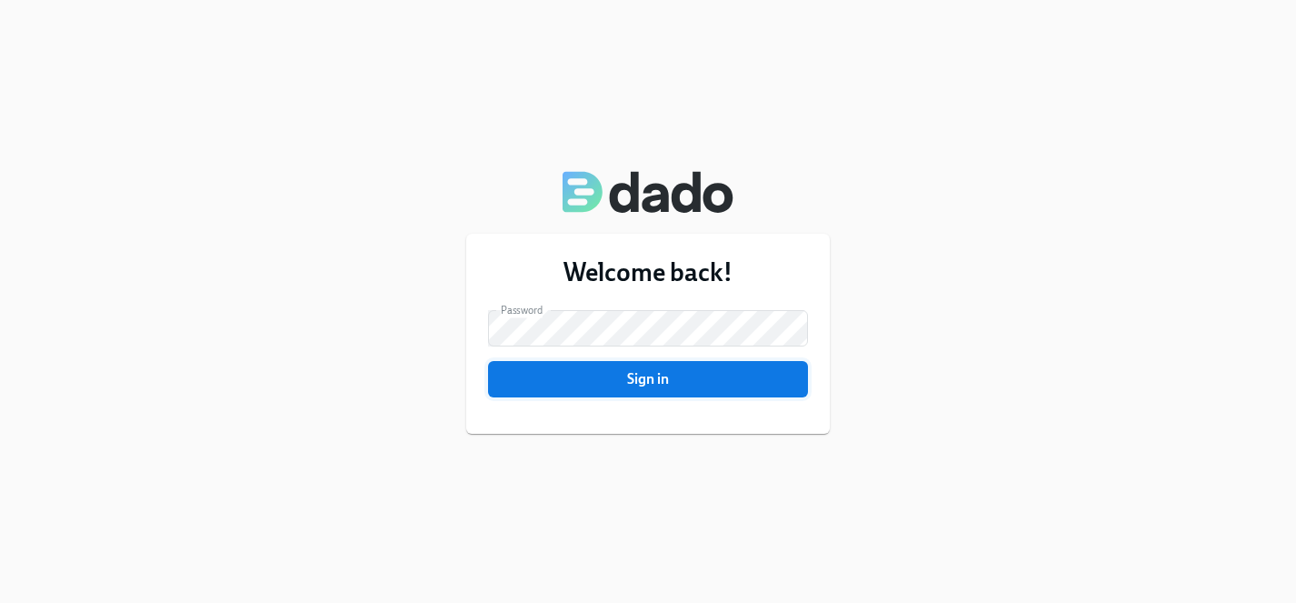
click at [637, 386] on span "Sign in" at bounding box center [648, 379] width 295 height 18
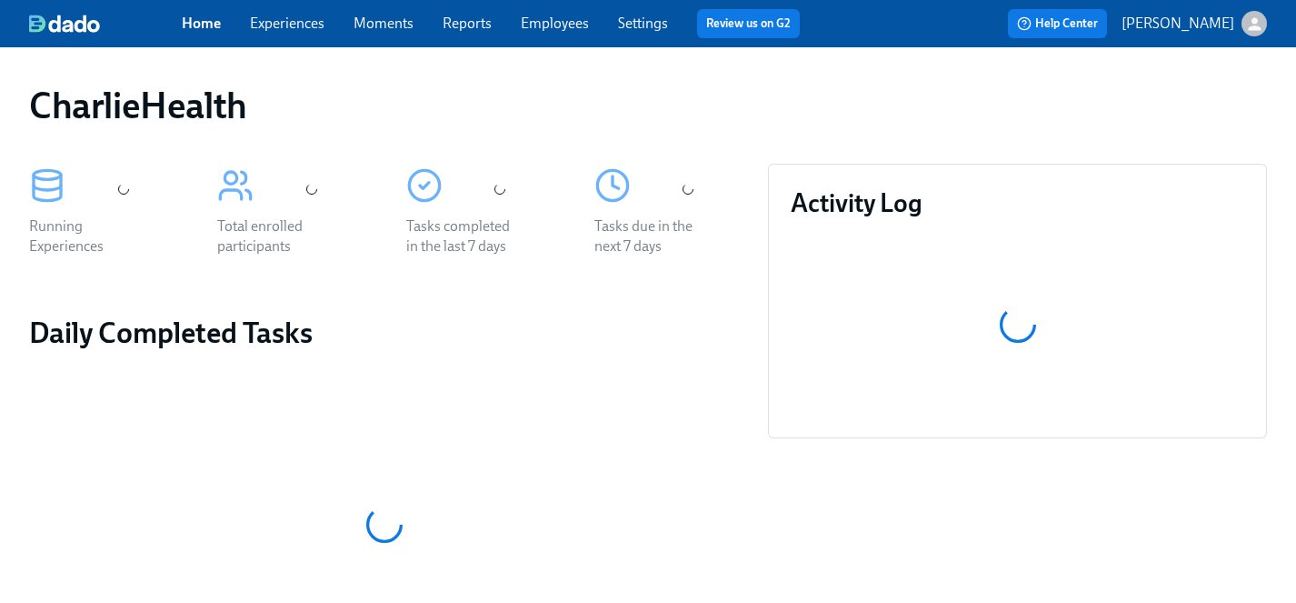
click at [280, 23] on link "Experiences" at bounding box center [287, 23] width 75 height 17
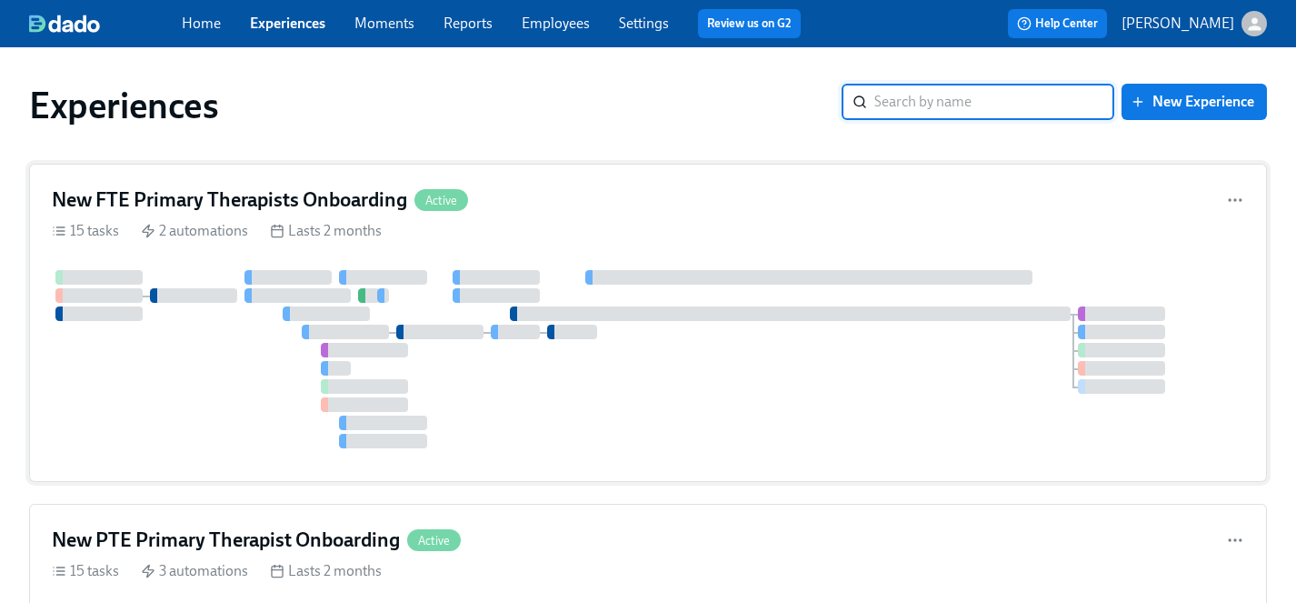
click at [182, 358] on div at bounding box center [648, 359] width 1193 height 178
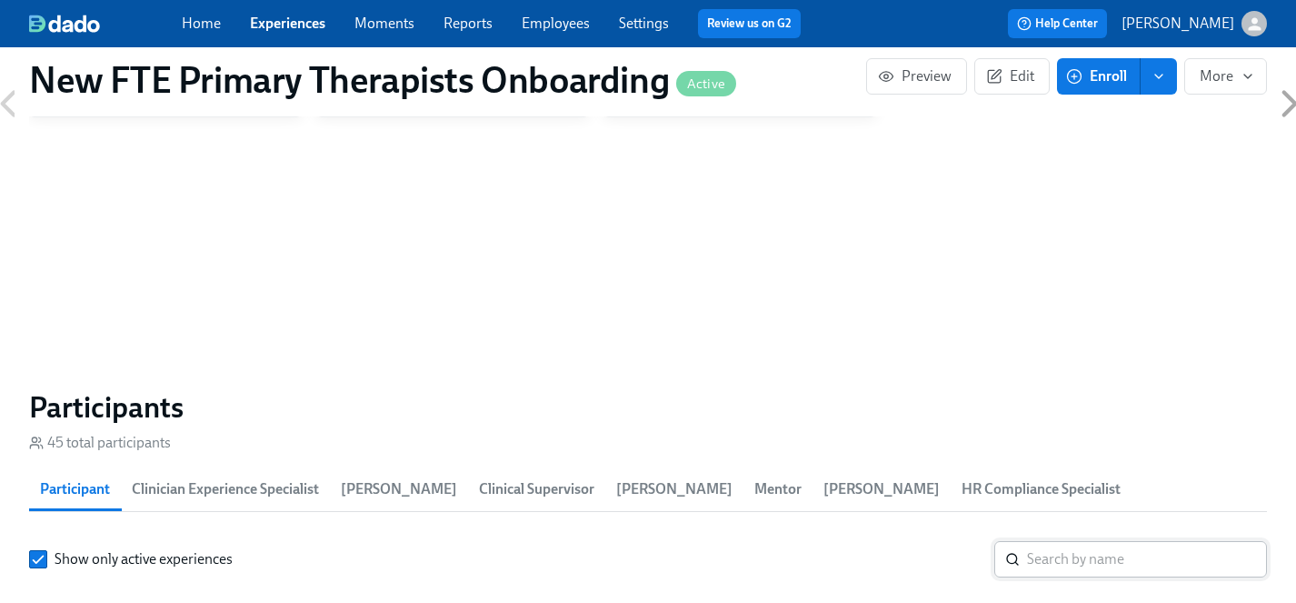
scroll to position [1376, 0]
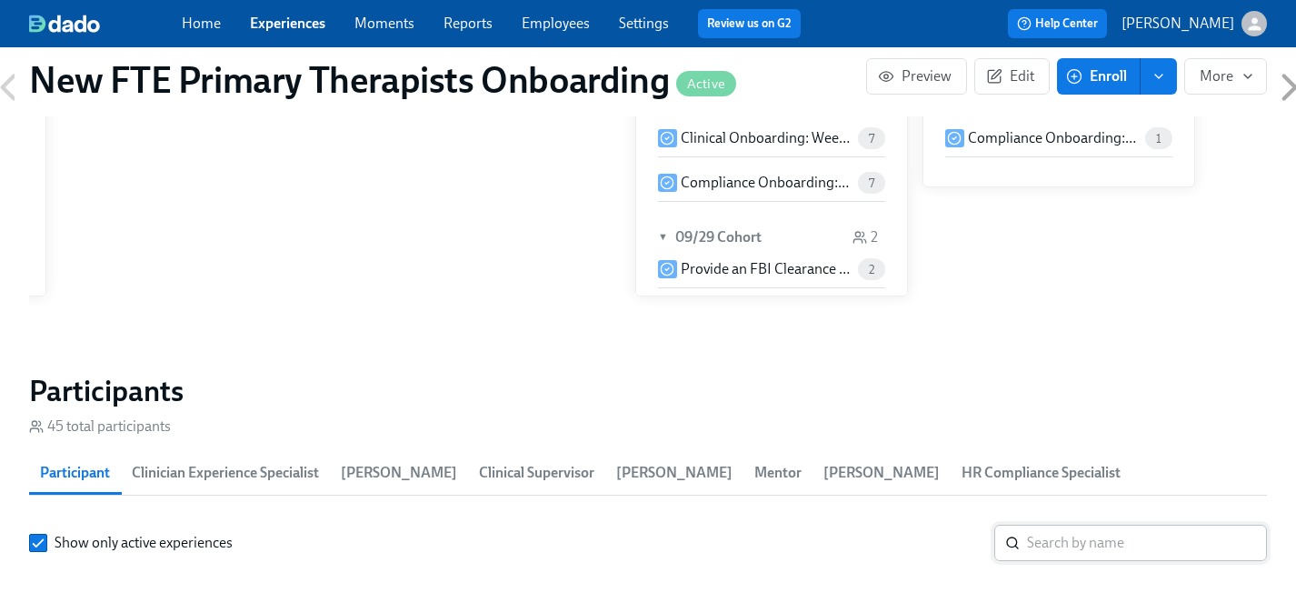
click at [1053, 524] on input "search" at bounding box center [1147, 542] width 240 height 36
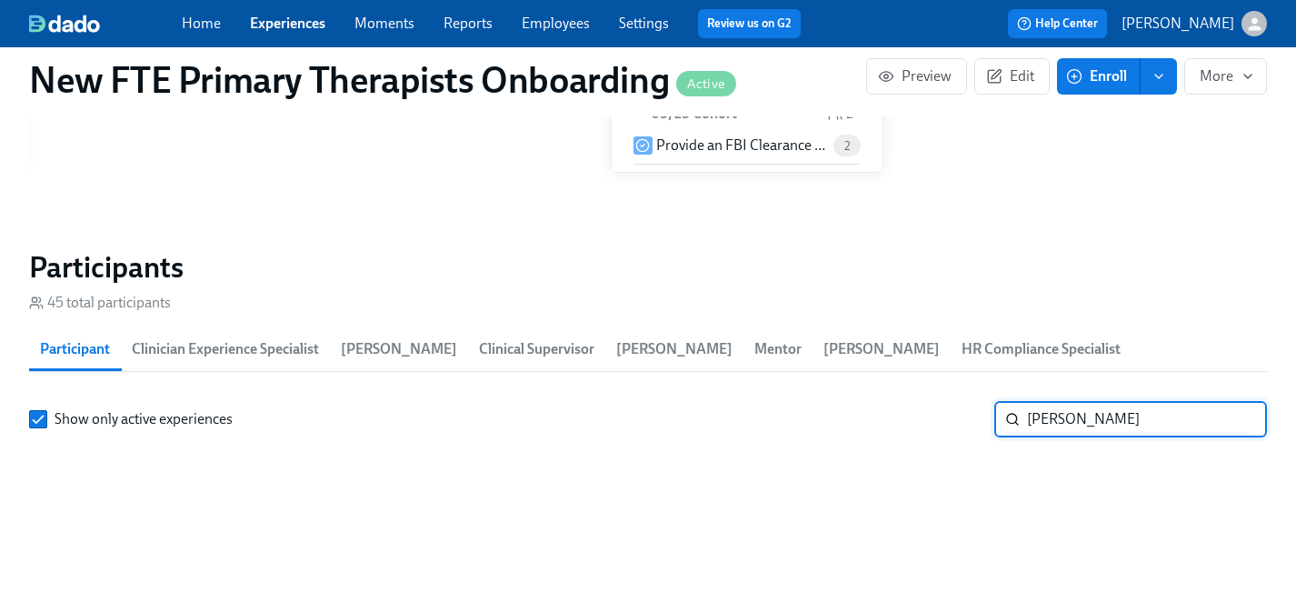
scroll to position [1554, 0]
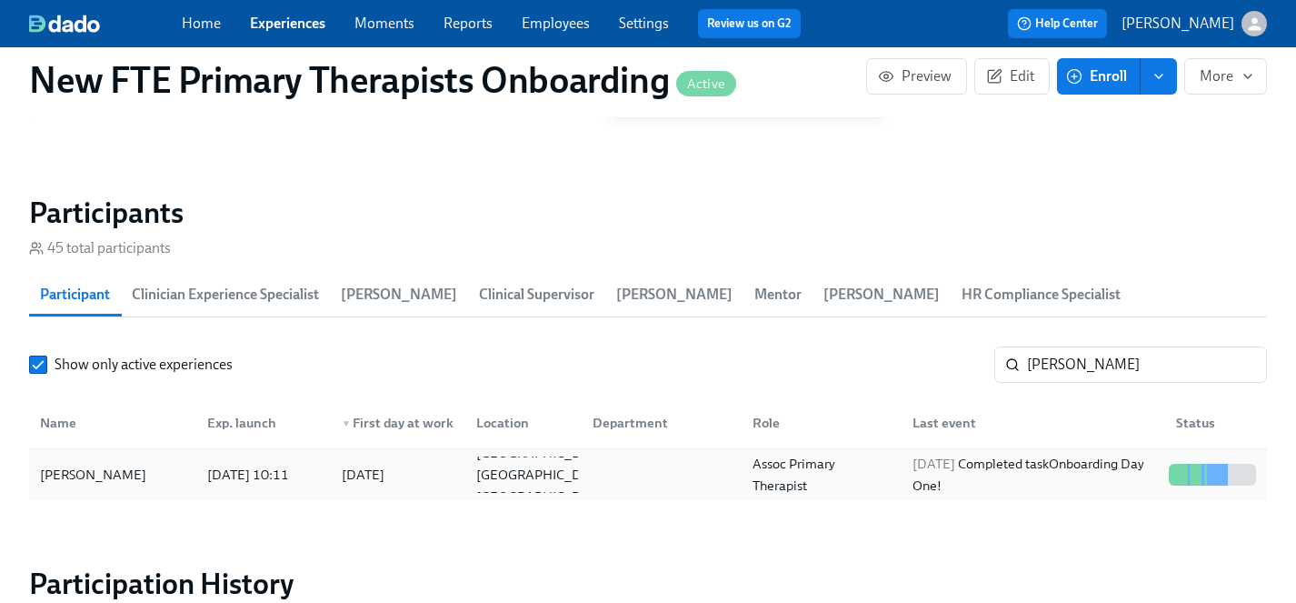
click at [96, 464] on div "Morgan Levy" at bounding box center [93, 475] width 121 height 22
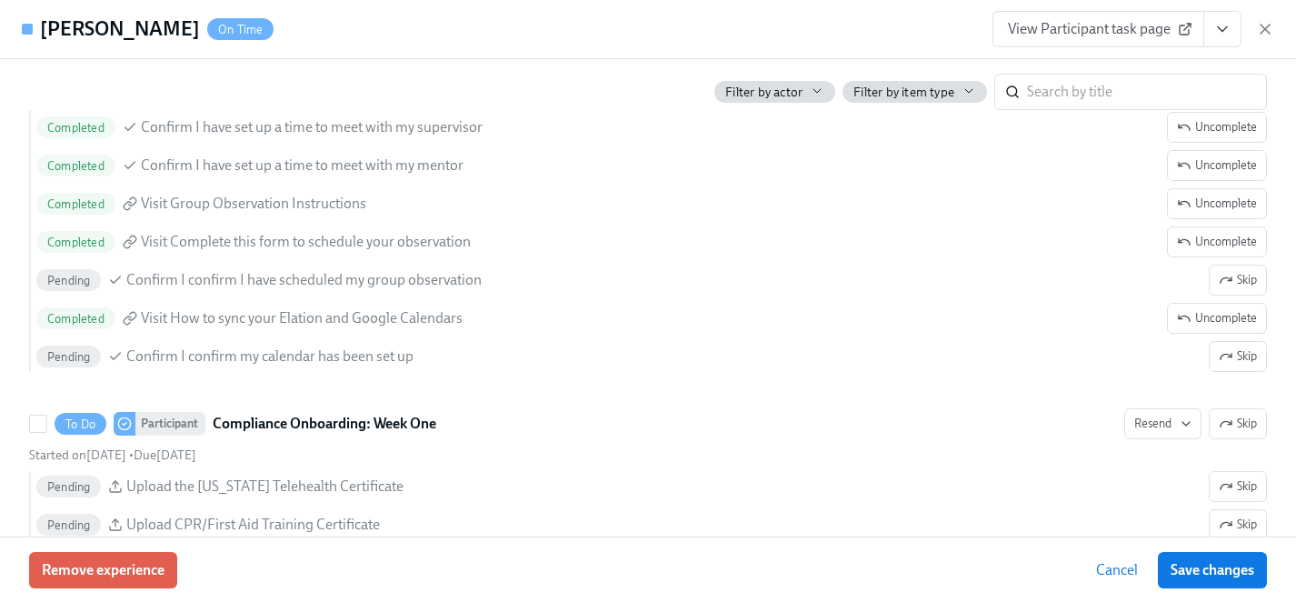
scroll to position [2418, 0]
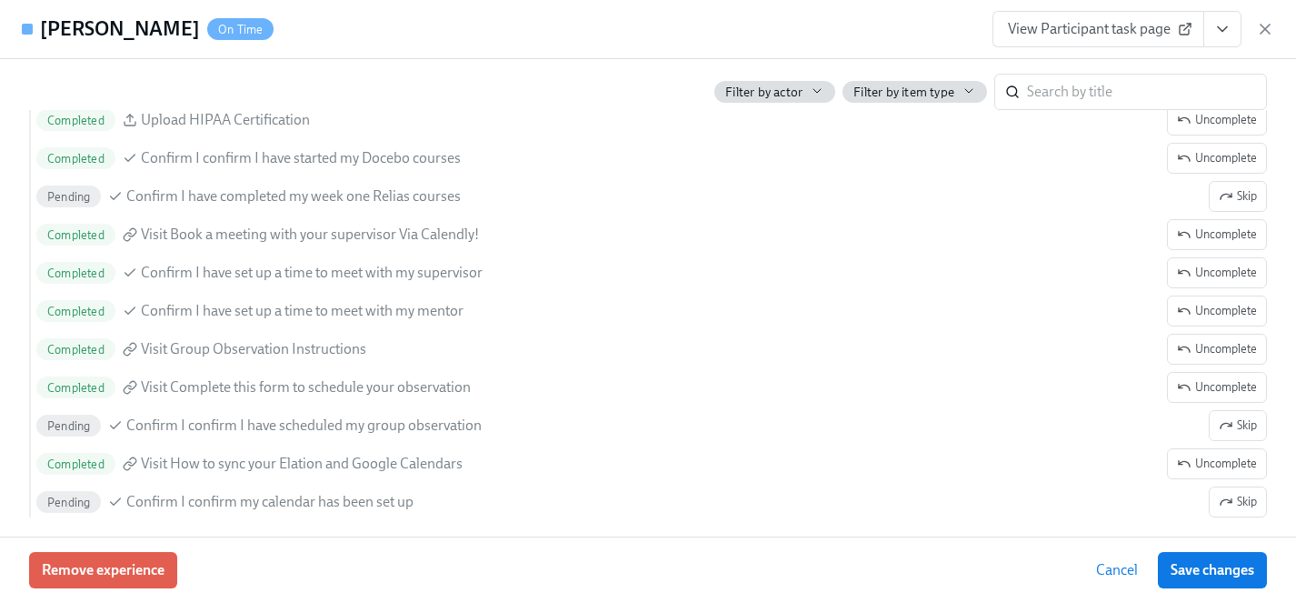
click at [1083, 31] on span "View Participant task page" at bounding box center [1098, 29] width 181 height 18
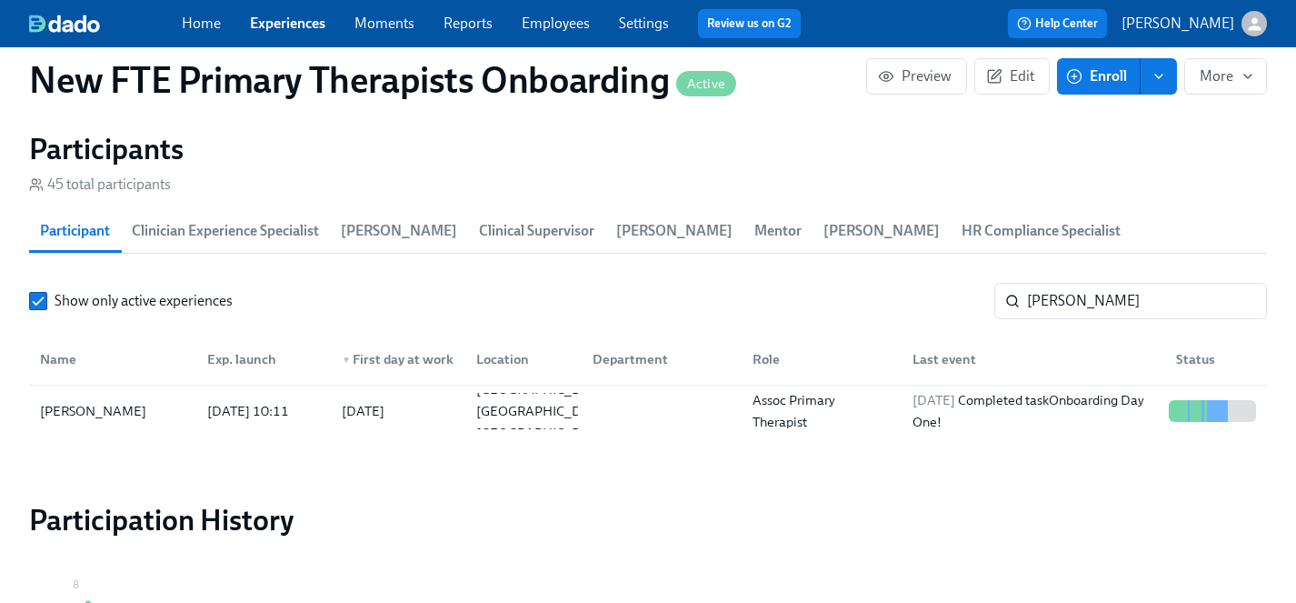
scroll to position [1603, 0]
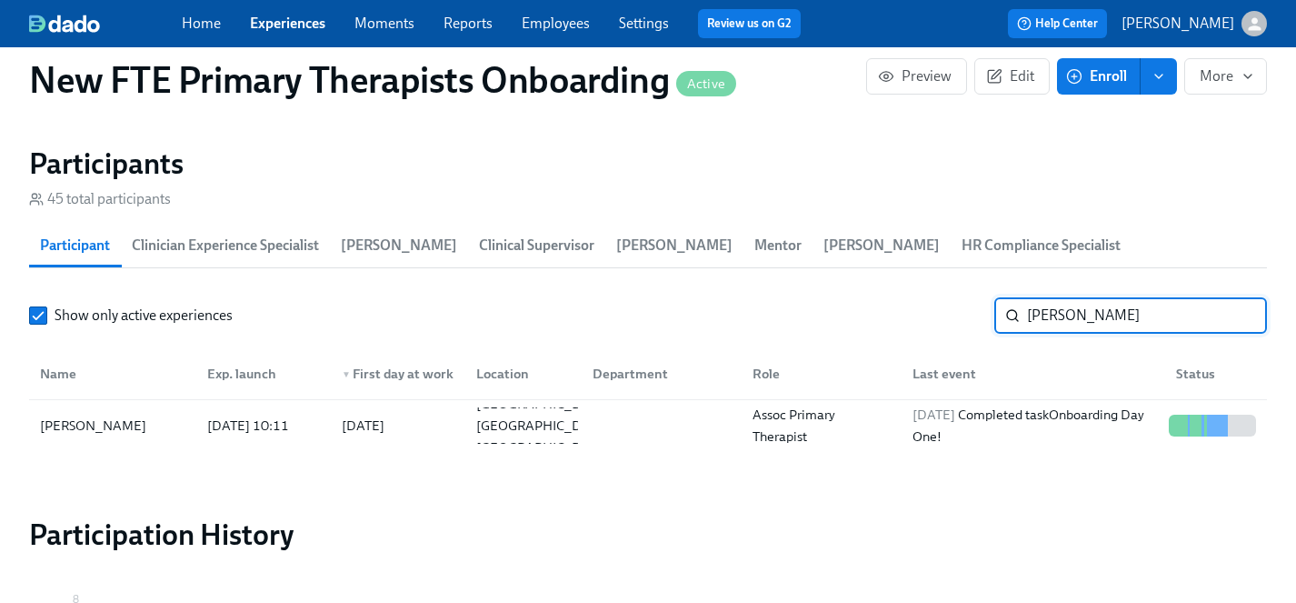
drag, startPoint x: 1103, startPoint y: 280, endPoint x: 786, endPoint y: 280, distance: 317.2
click at [786, 297] on div "Show only active experiences morgan ​" at bounding box center [648, 315] width 1238 height 36
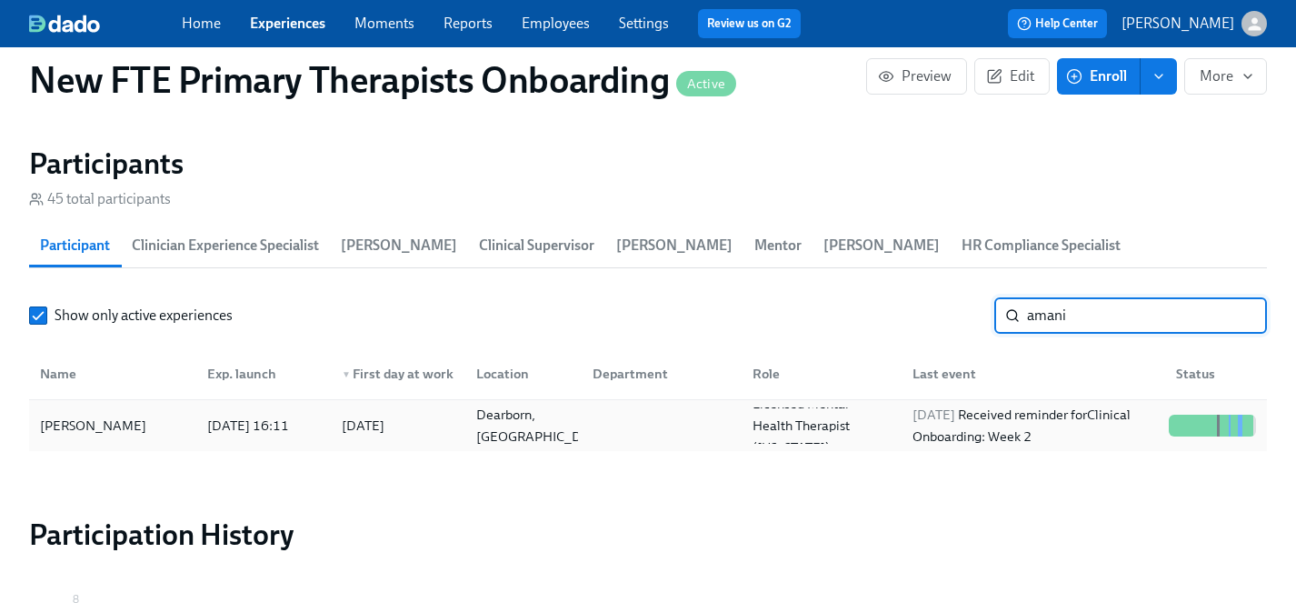
type input "amani"
click at [69, 414] on div "Amani Dobbs" at bounding box center [93, 425] width 121 height 22
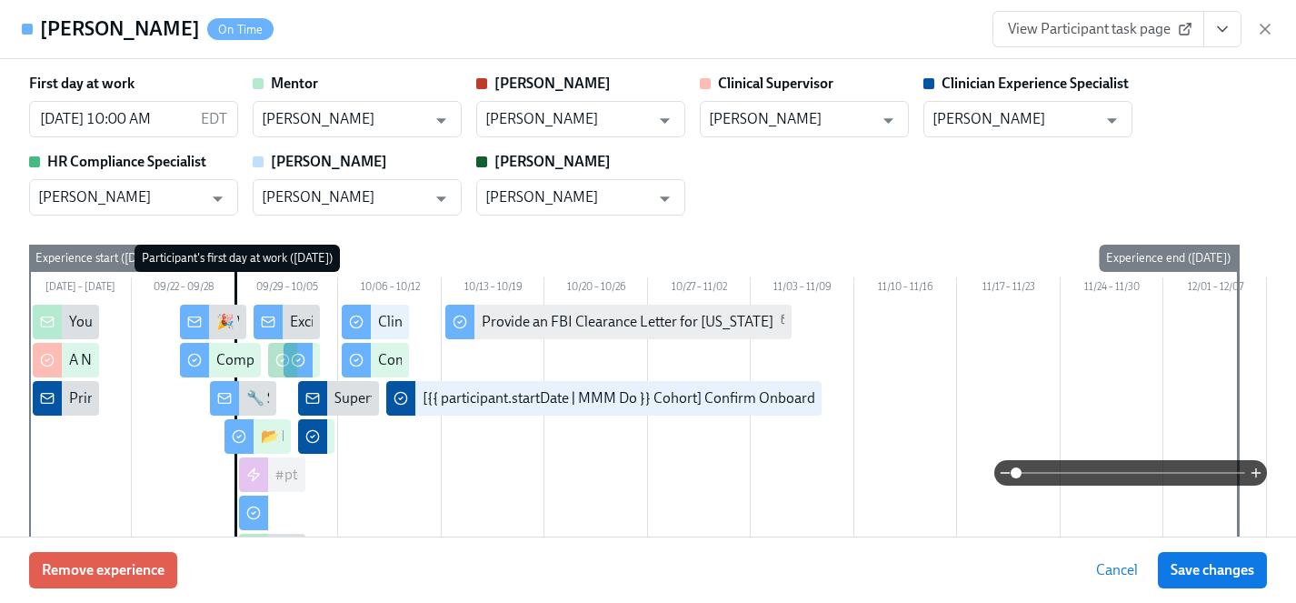
click at [1220, 34] on icon "View task page" at bounding box center [1222, 29] width 18 height 18
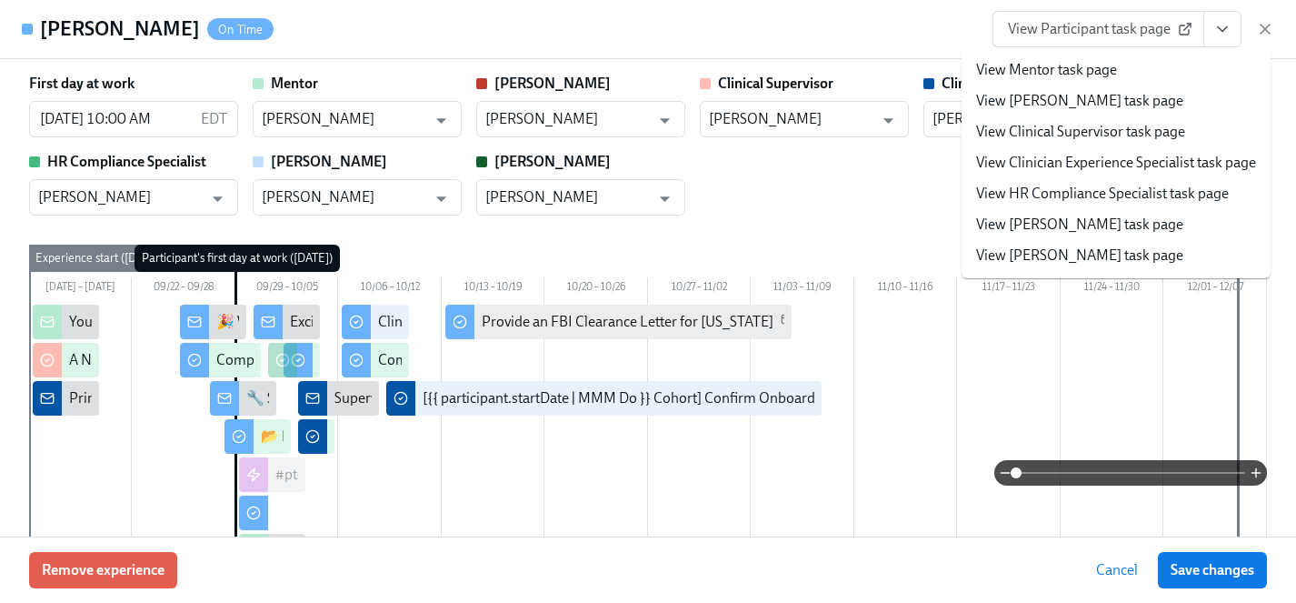
click at [1071, 30] on span "View Participant task page" at bounding box center [1098, 29] width 181 height 18
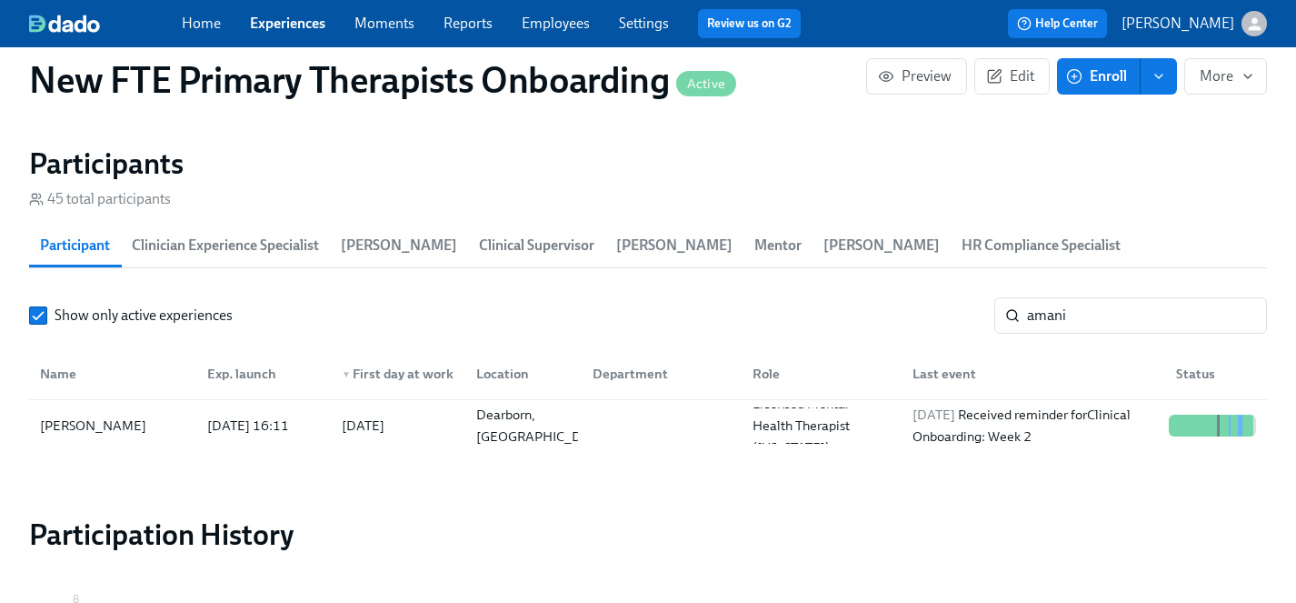
click at [574, 17] on link "Employees" at bounding box center [556, 23] width 68 height 17
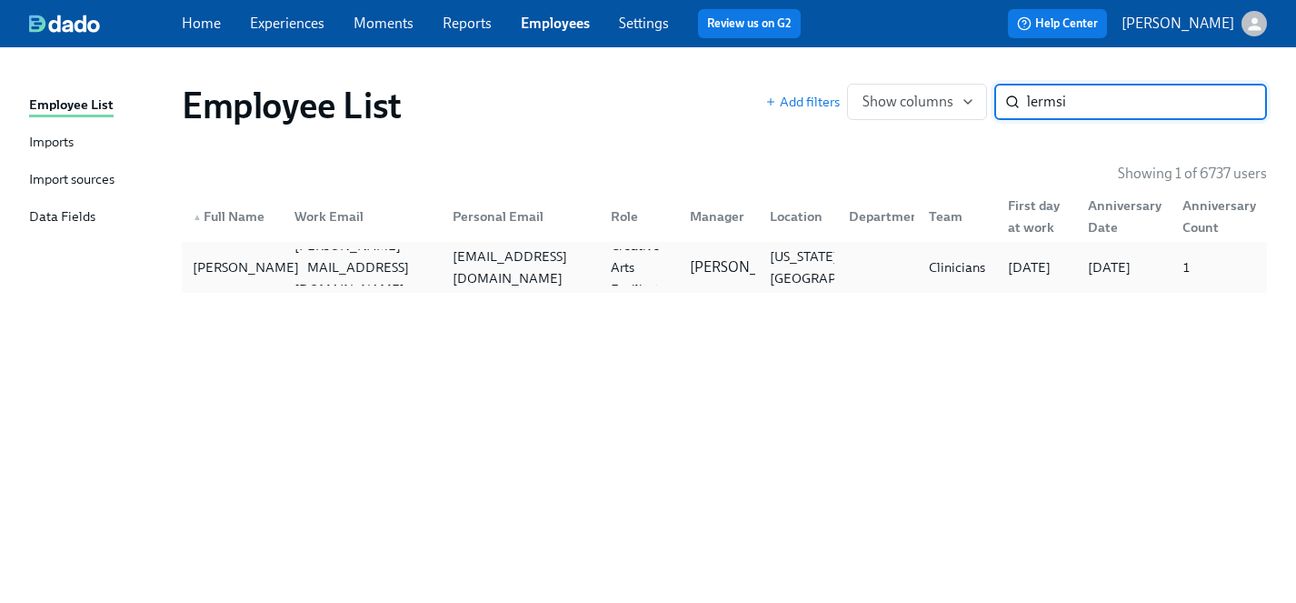
type input "lermsi"
click at [223, 274] on div "Rebecca Lermsider" at bounding box center [245, 267] width 121 height 22
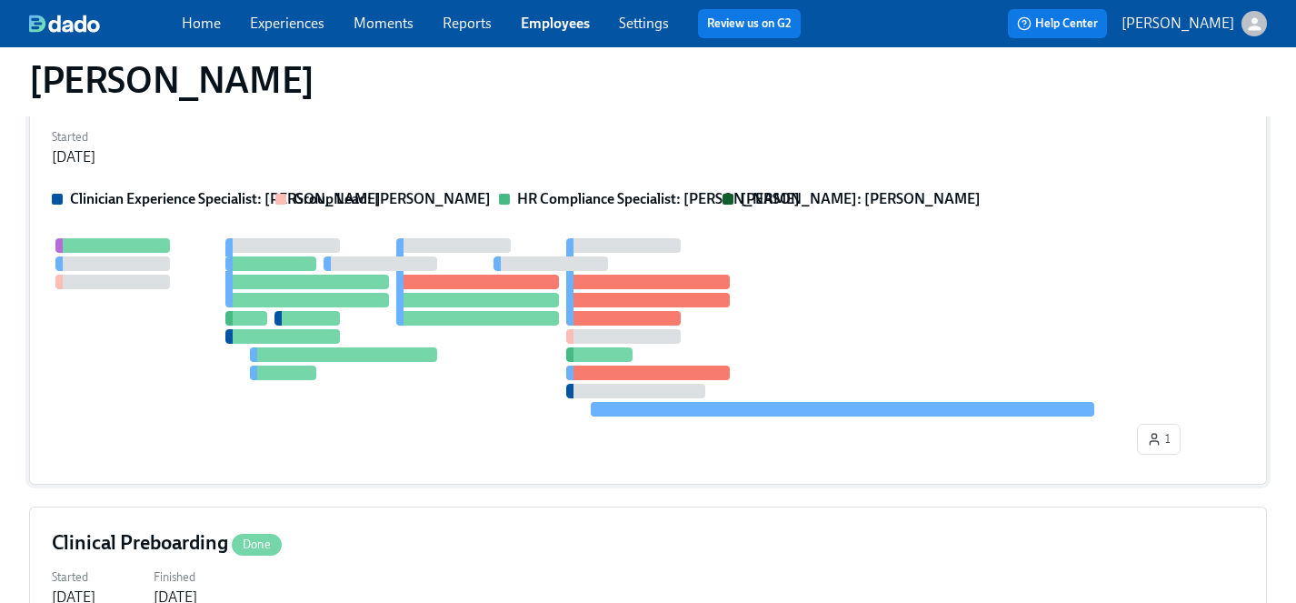
scroll to position [237, 0]
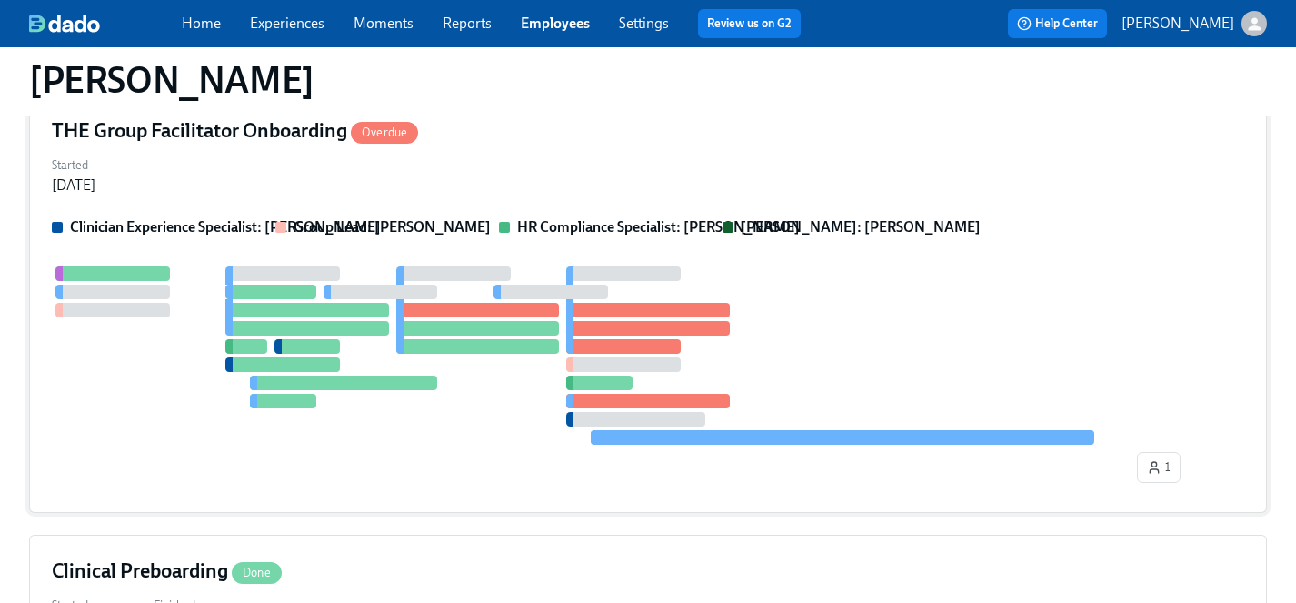
click at [464, 424] on div at bounding box center [648, 355] width 1193 height 178
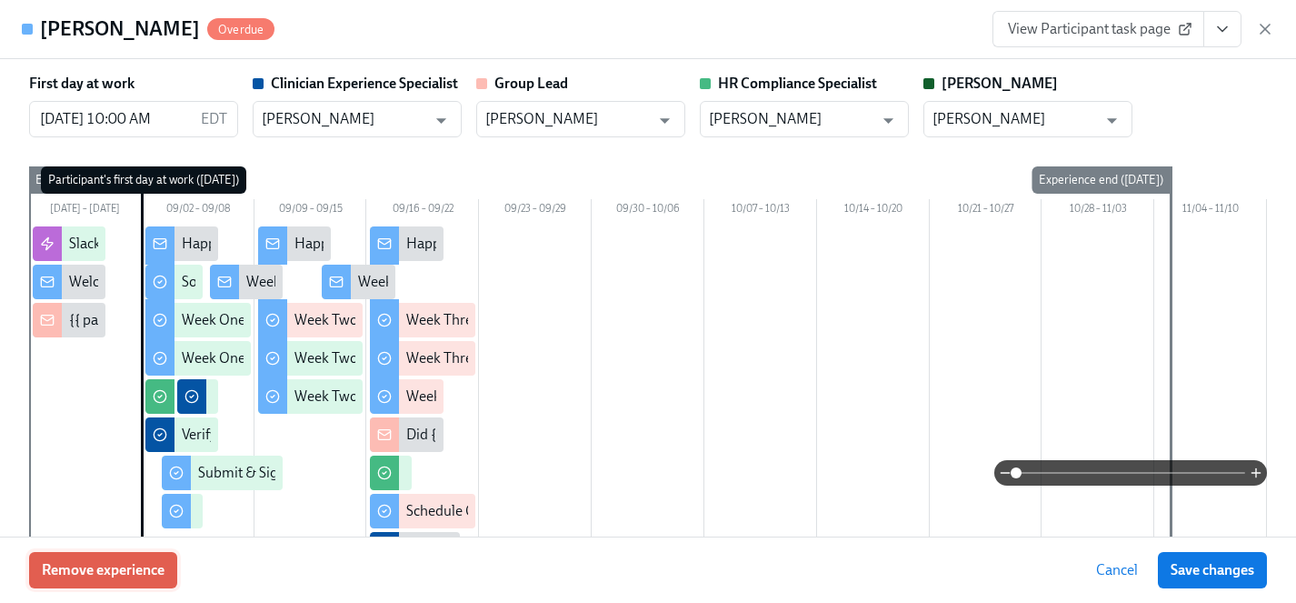
click at [113, 572] on span "Remove experience" at bounding box center [103, 570] width 123 height 18
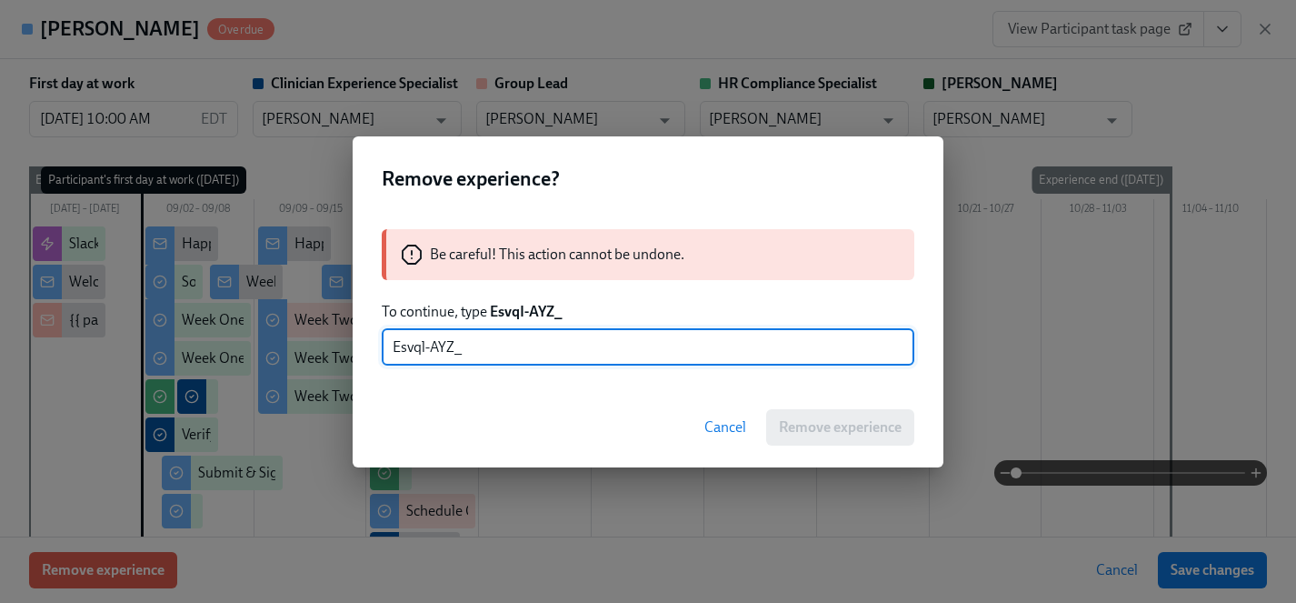
click at [425, 346] on input "Esvql-AYZ_" at bounding box center [648, 347] width 533 height 36
type input "EsvqI-AYZ_"
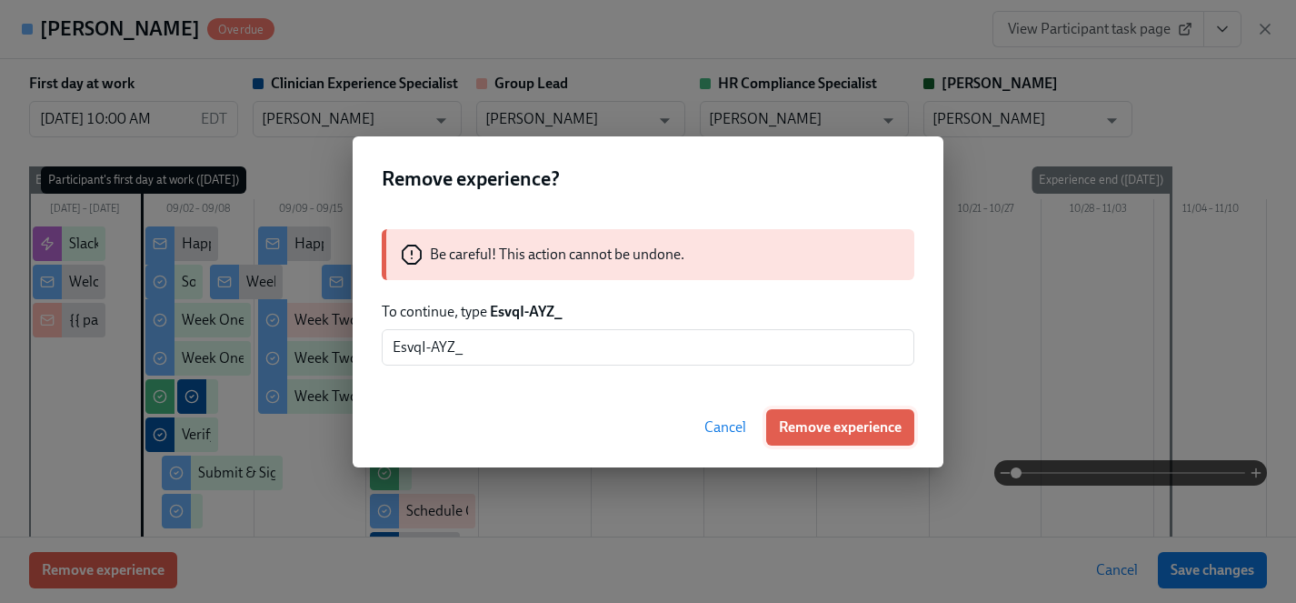
click at [829, 428] on span "Remove experience" at bounding box center [840, 427] width 123 height 18
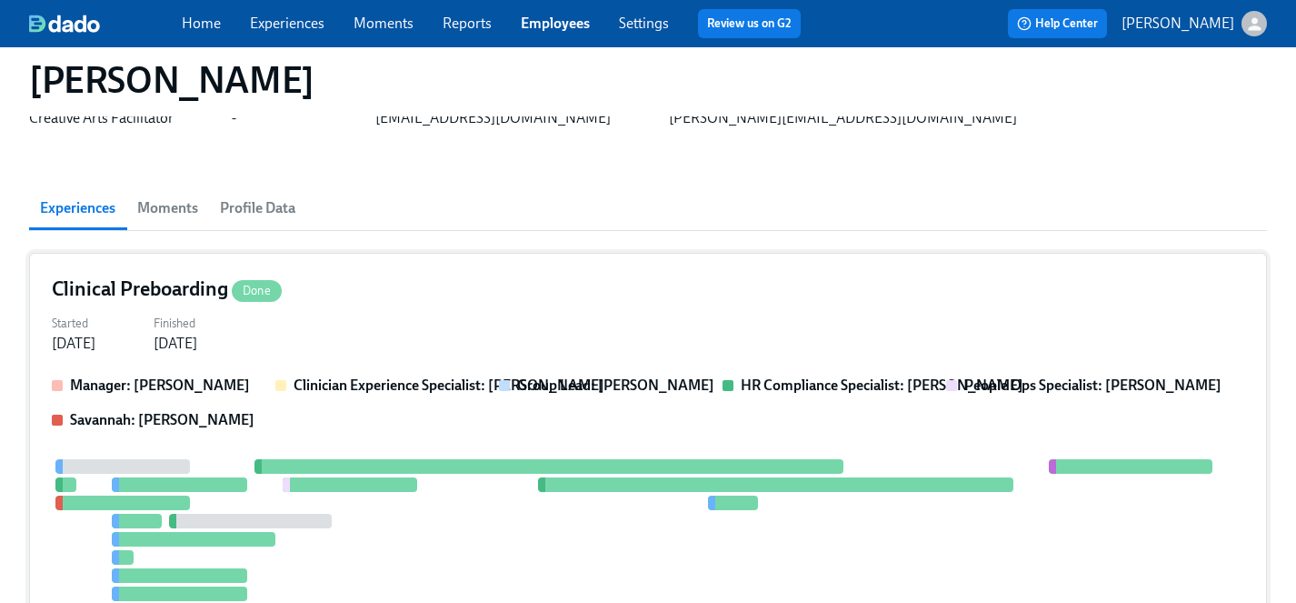
scroll to position [0, 0]
